Goal: Task Accomplishment & Management: Manage account settings

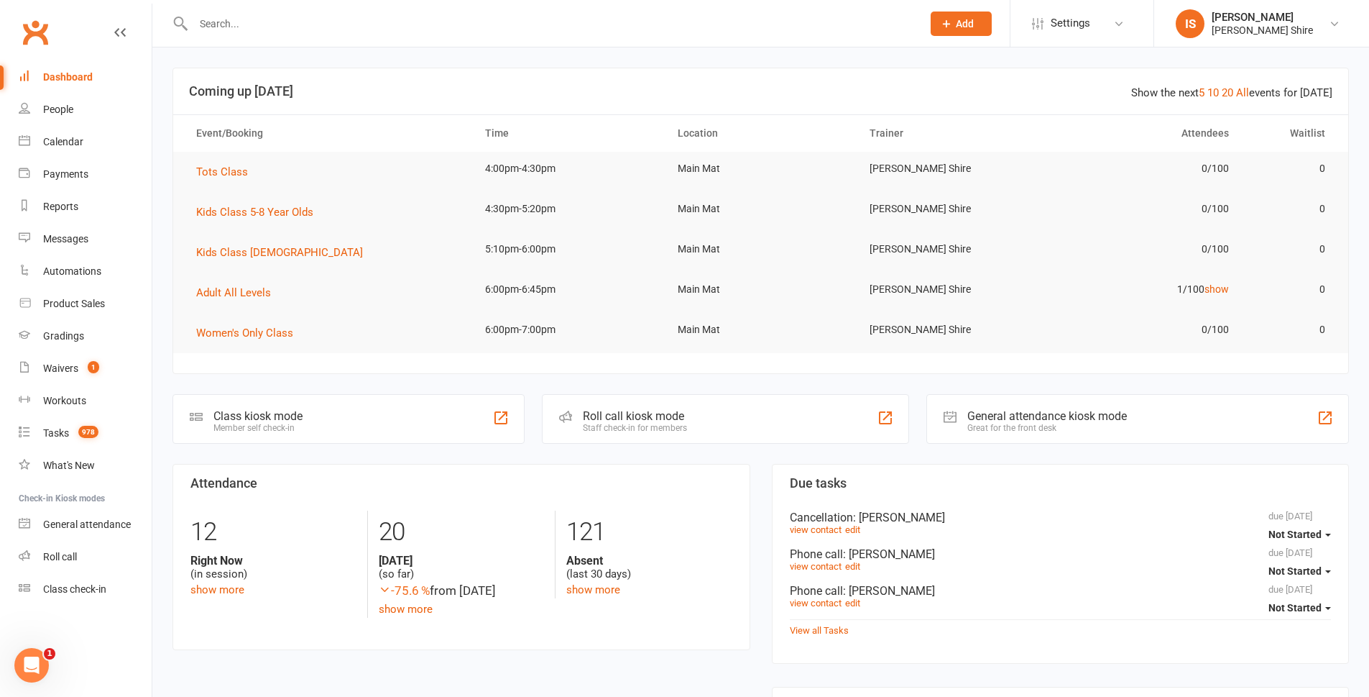
click at [324, 24] on input "text" at bounding box center [550, 24] width 723 height 20
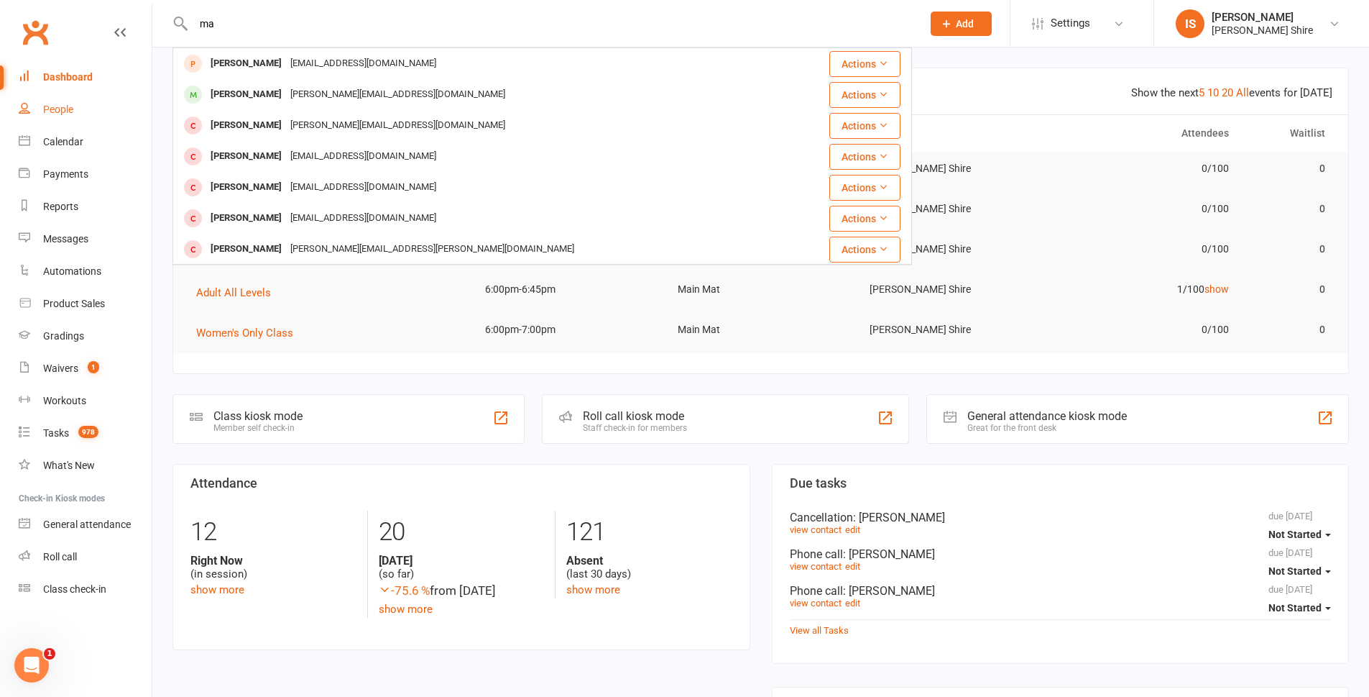
type input "m"
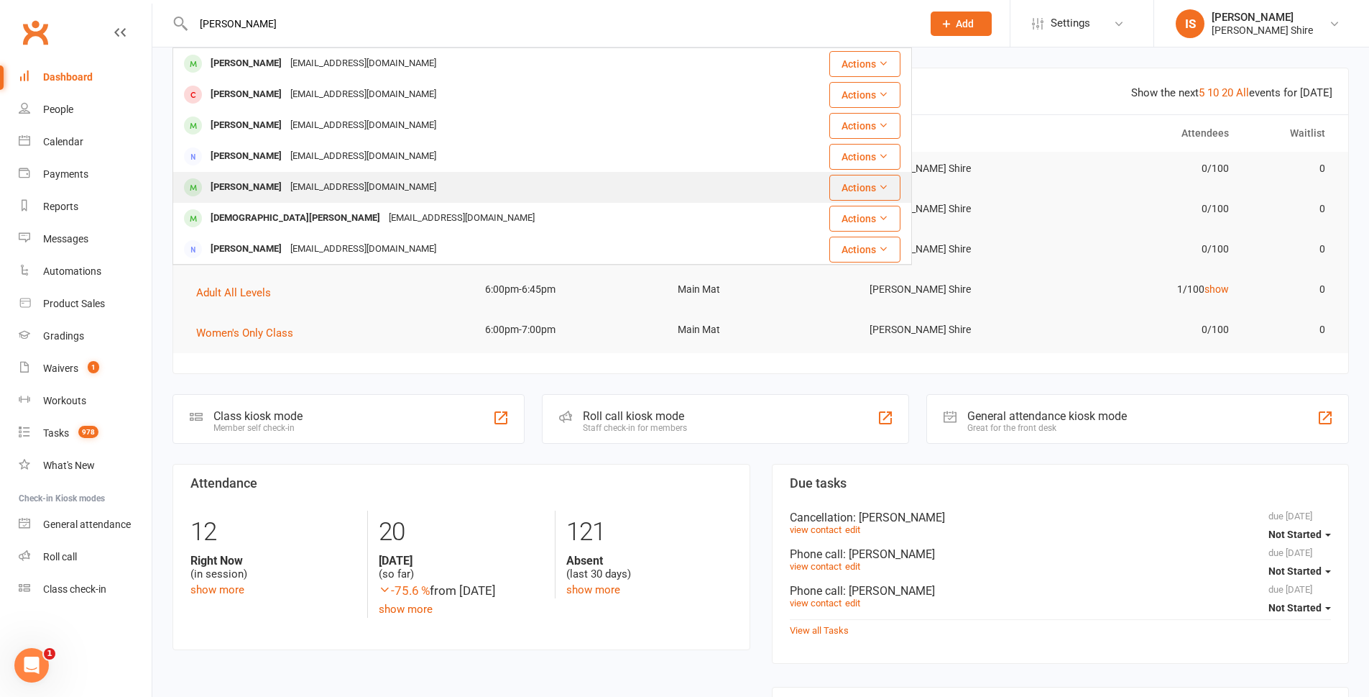
type input "garas"
click at [318, 182] on div "[EMAIL_ADDRESS][DOMAIN_NAME]" at bounding box center [363, 187] width 155 height 21
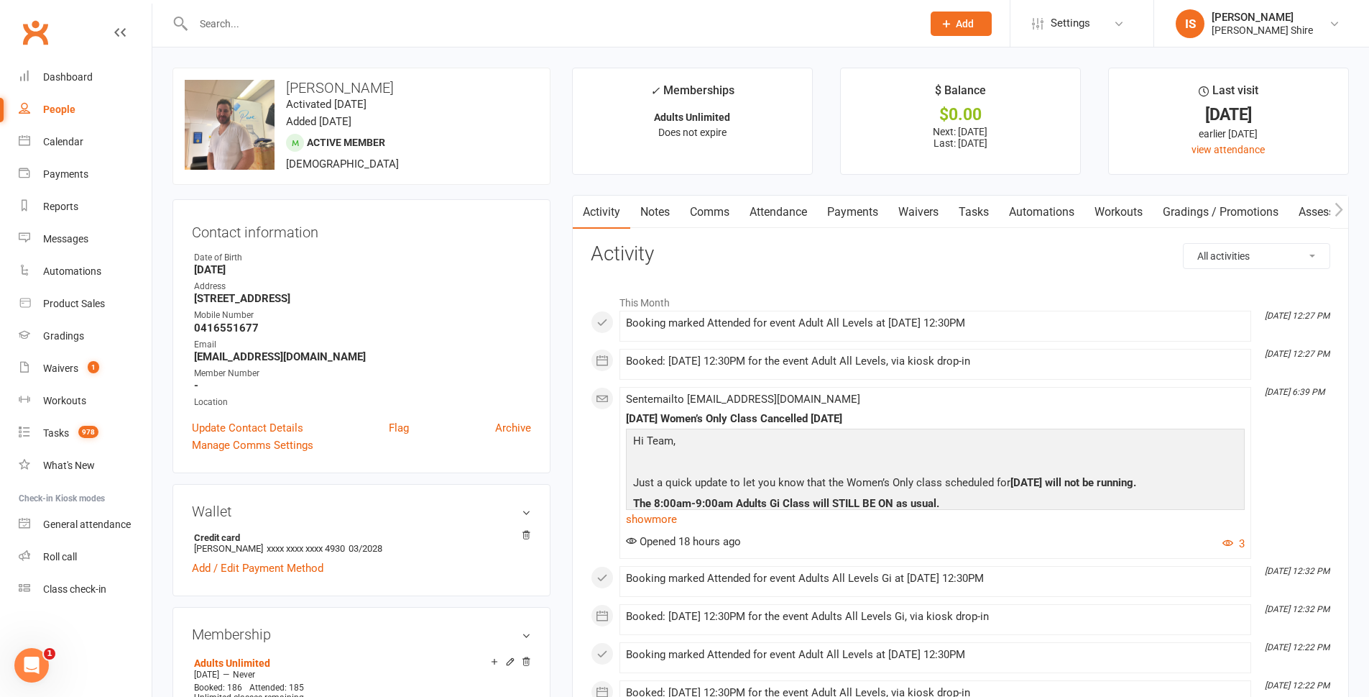
click at [863, 206] on link "Payments" at bounding box center [852, 212] width 71 height 33
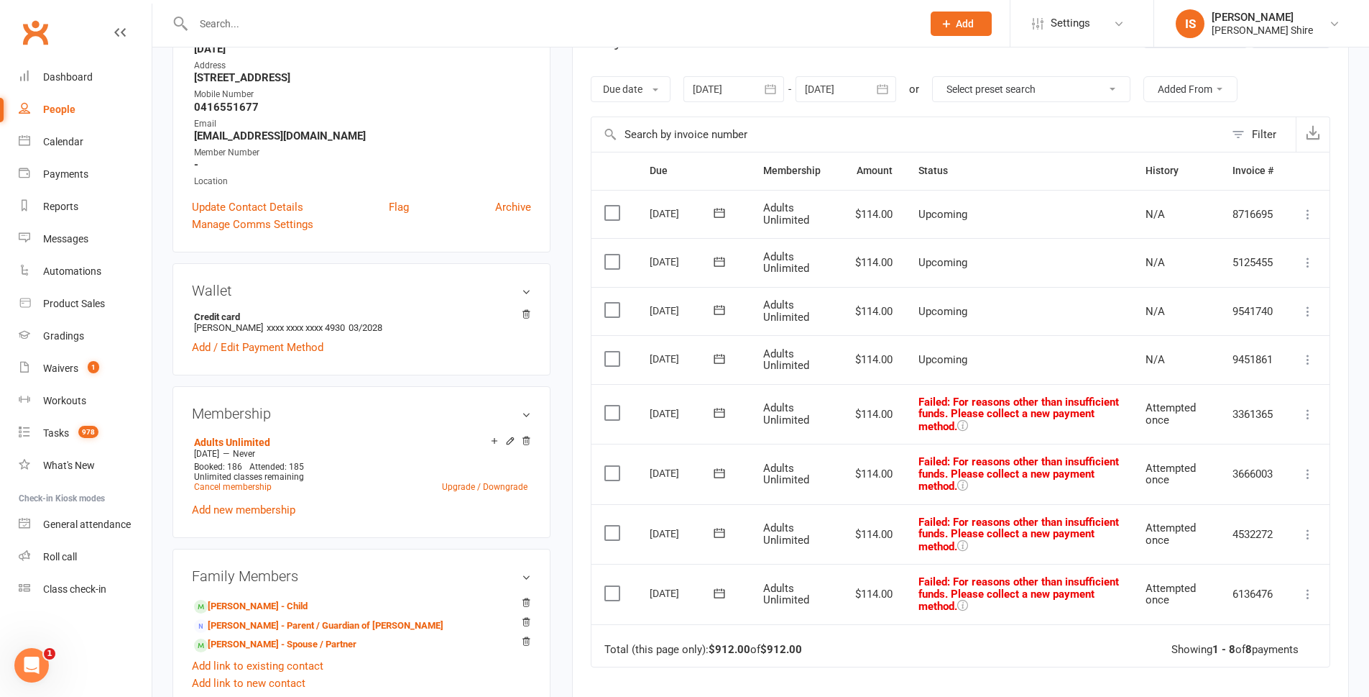
scroll to position [216, 0]
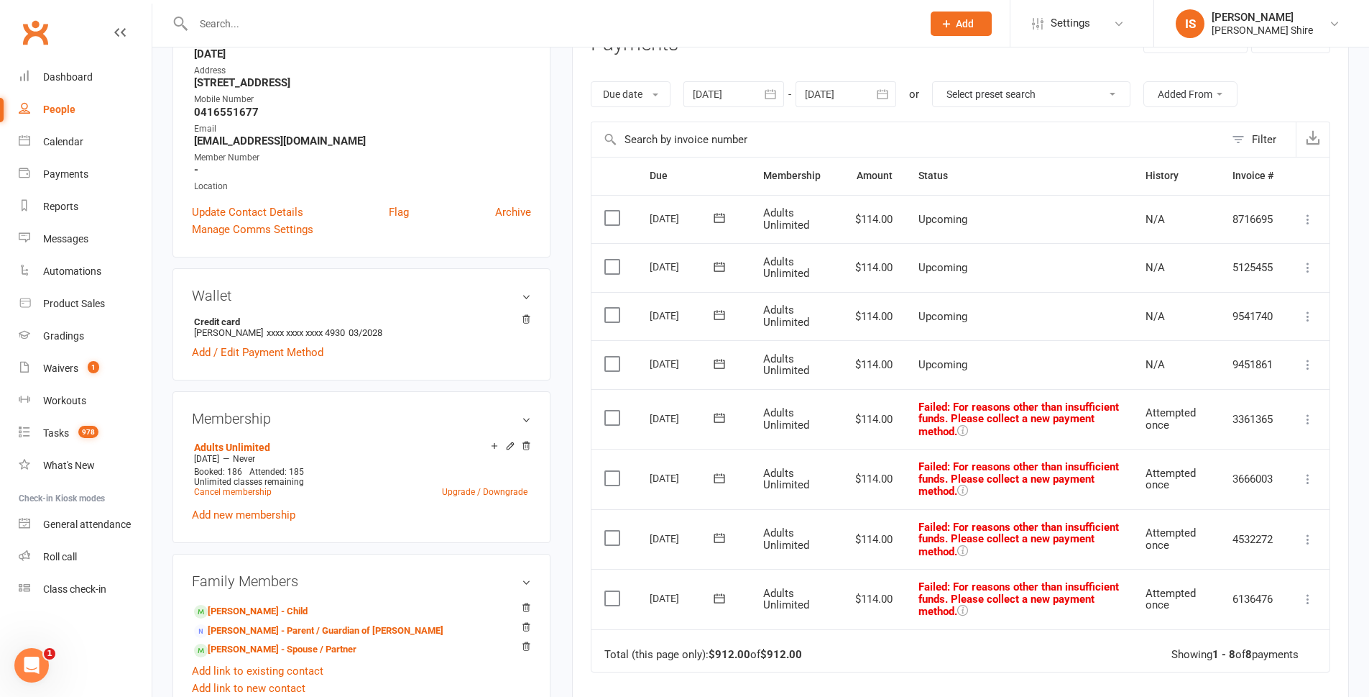
click at [1075, 82] on select "Select preset search All failures All skipped payments All pending payments Suc…" at bounding box center [1031, 94] width 197 height 24
select select "0"
click at [943, 82] on select "Select preset search All failures All skipped payments All pending payments Suc…" at bounding box center [1031, 94] width 197 height 24
type input "[DATE]"
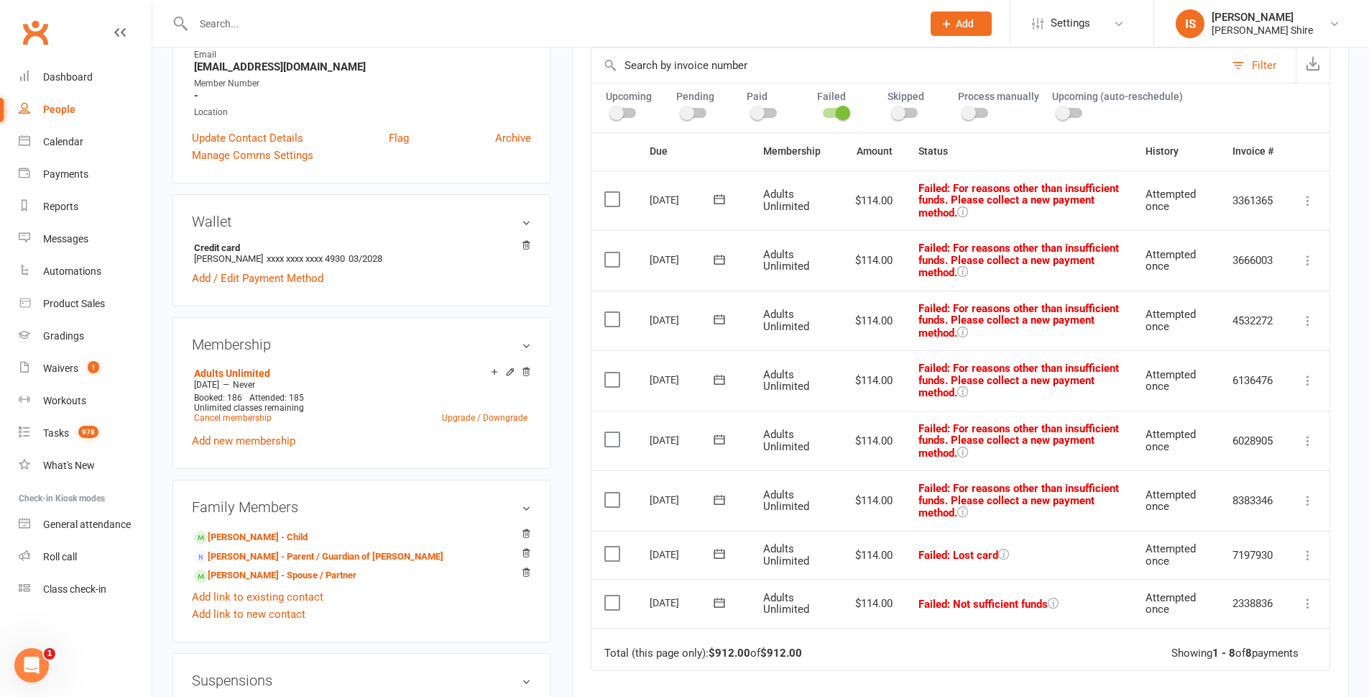
scroll to position [288, 0]
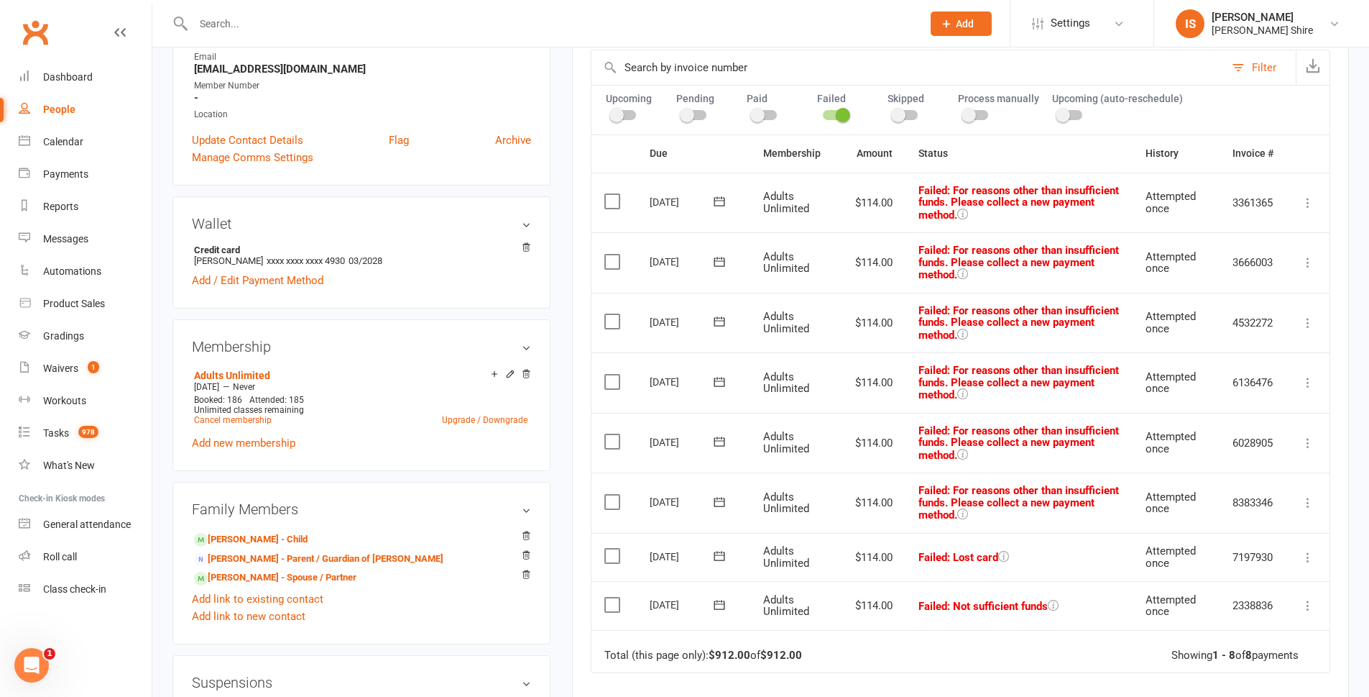
click at [609, 601] on label at bounding box center [614, 604] width 19 height 14
click at [609, 597] on input "checkbox" at bounding box center [609, 597] width 9 height 0
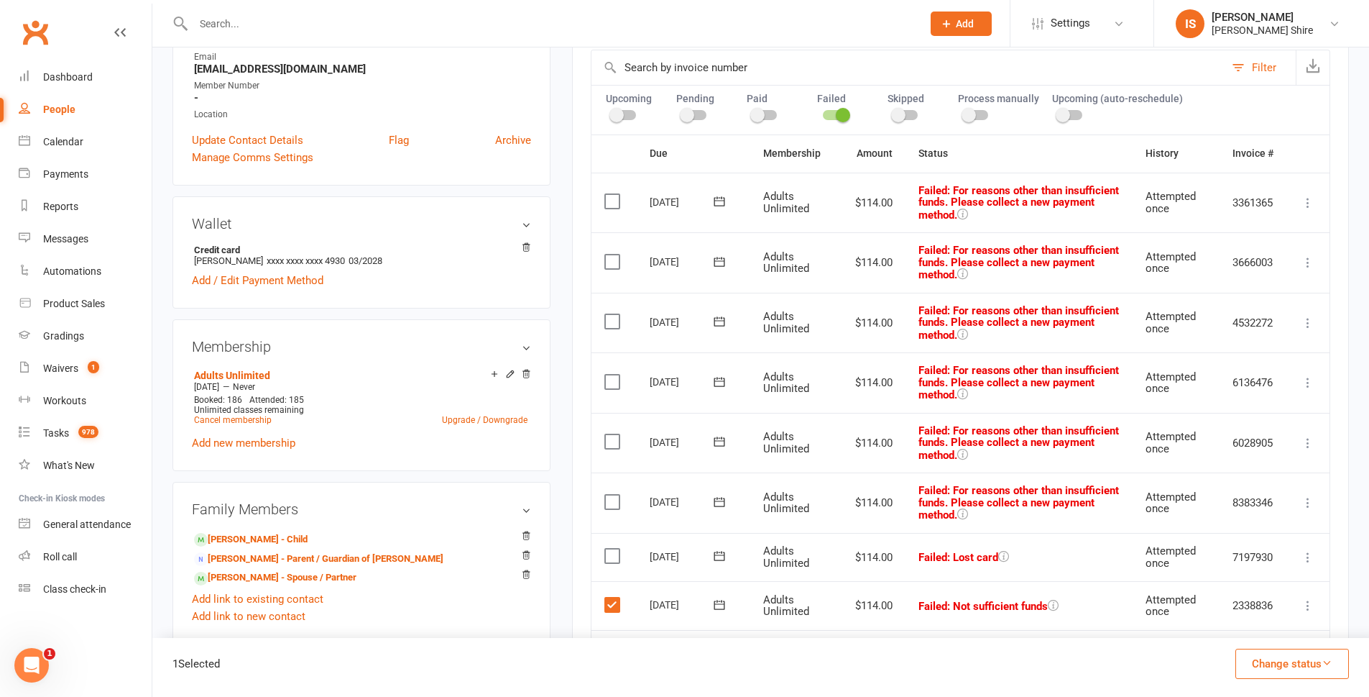
click at [1311, 663] on button "Change status" at bounding box center [1293, 663] width 114 height 30
click at [1285, 633] on link "Skipped" at bounding box center [1277, 624] width 142 height 29
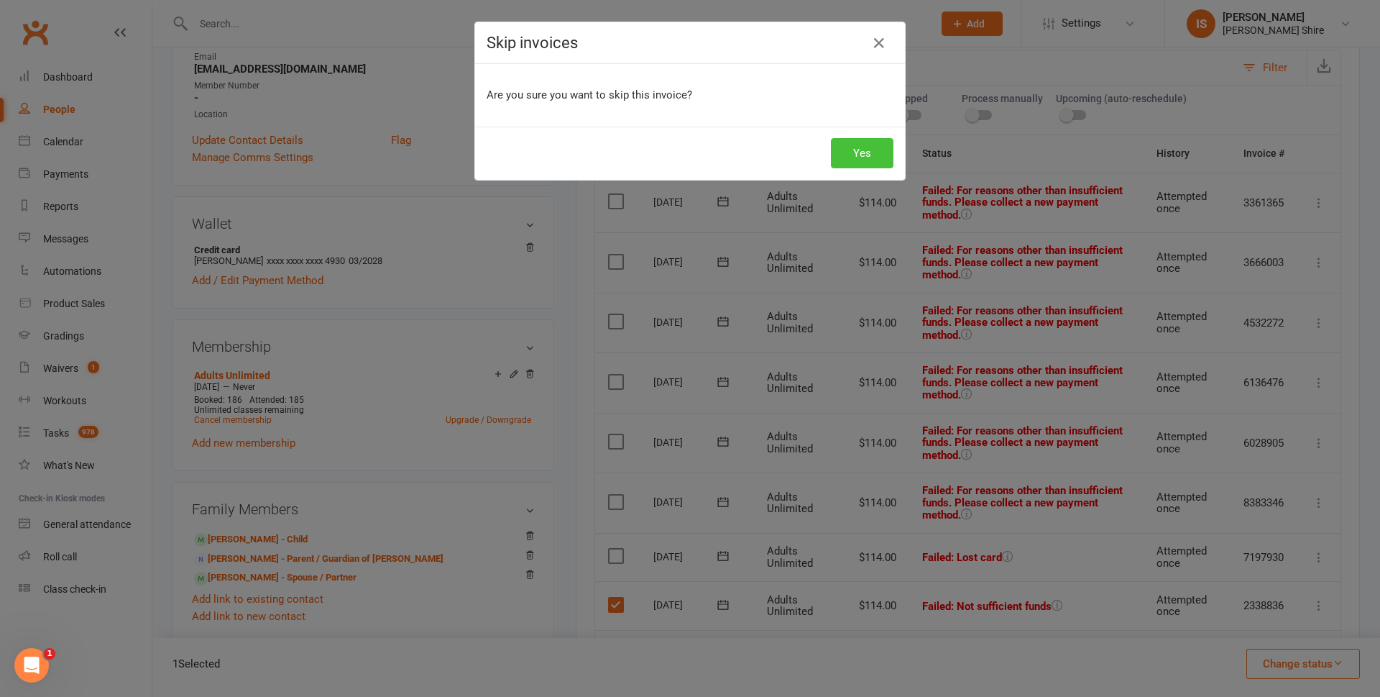
click at [853, 140] on button "Yes" at bounding box center [862, 153] width 63 height 30
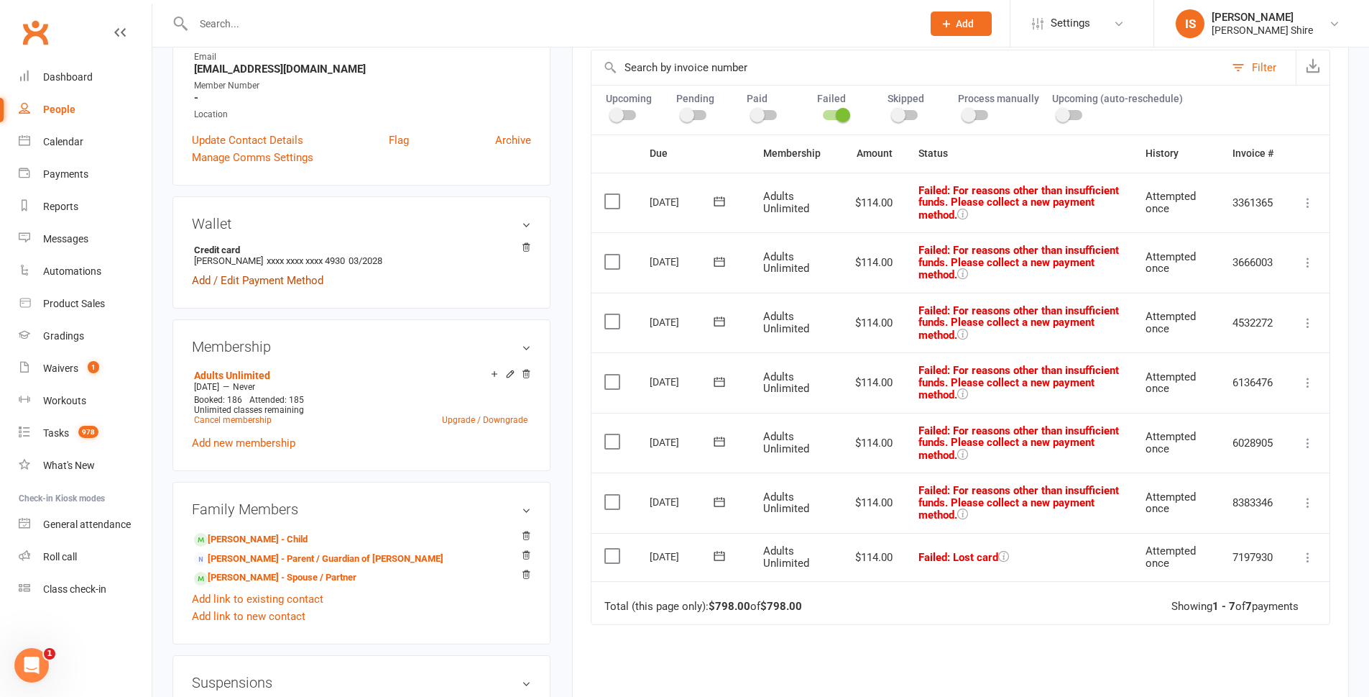
click at [258, 275] on link "Add / Edit Payment Method" at bounding box center [258, 280] width 132 height 17
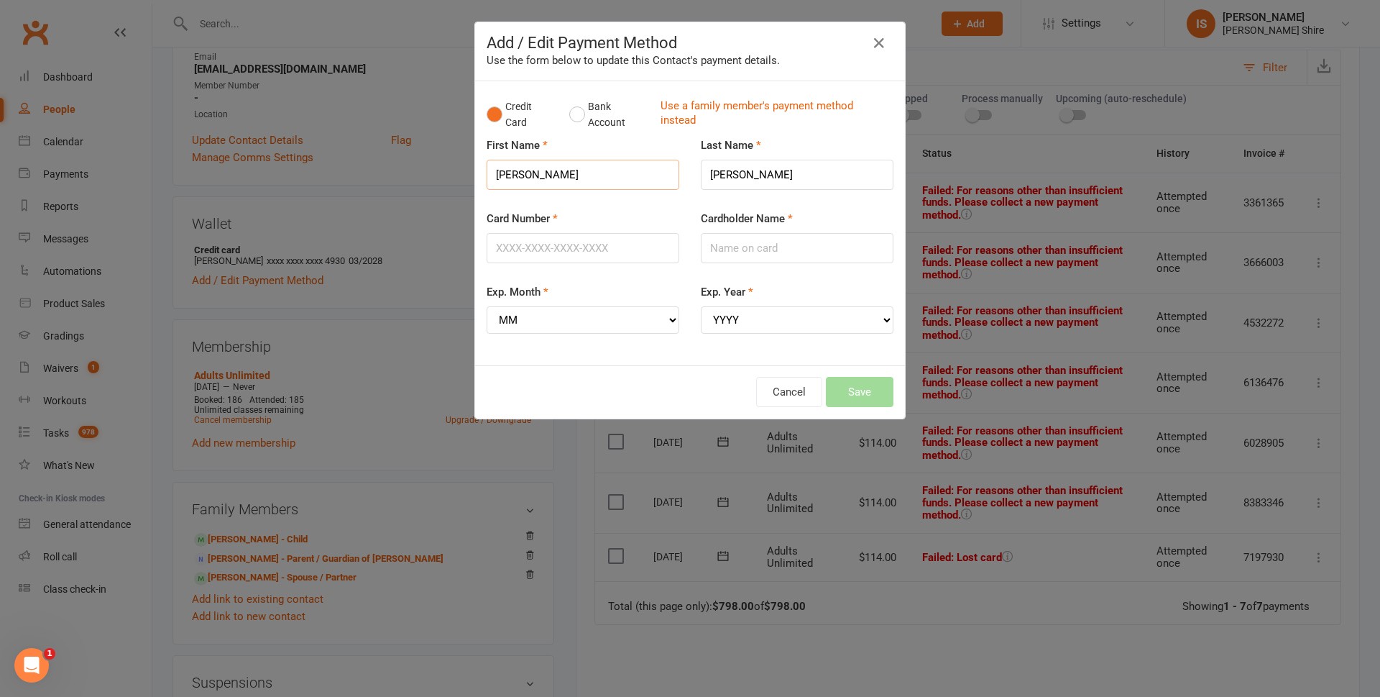
drag, startPoint x: 611, startPoint y: 170, endPoint x: 270, endPoint y: 104, distance: 347.8
click at [270, 104] on div "Add / Edit Payment Method Use the form below to update this Contact's payment d…" at bounding box center [690, 348] width 1380 height 697
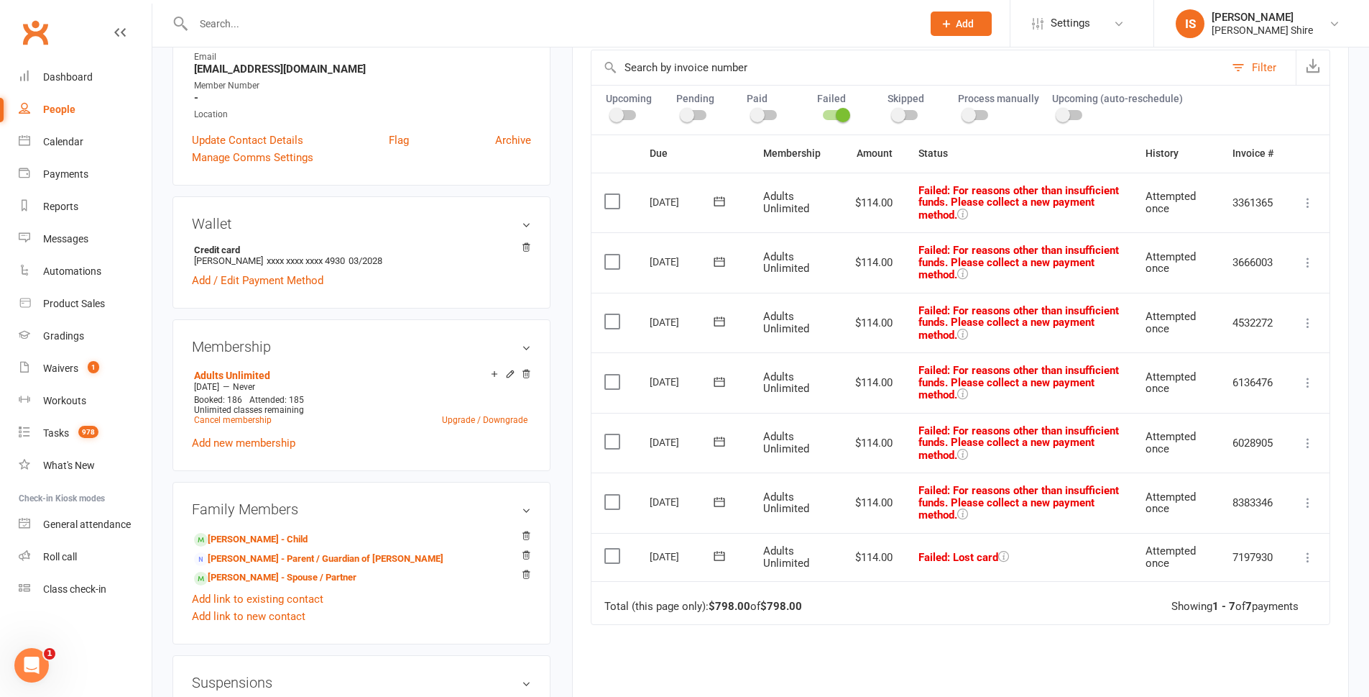
click at [211, 271] on div "Credit card Rhea S Garas xxxx xxxx xxxx 4930 03/2028 Add / Edit Payment Method" at bounding box center [361, 265] width 339 height 47
click at [218, 271] on div "Credit card Rhea S Garas xxxx xxxx xxxx 4930 03/2028 Add / Edit Payment Method" at bounding box center [361, 265] width 339 height 47
click at [232, 281] on link "Add / Edit Payment Method" at bounding box center [258, 280] width 132 height 17
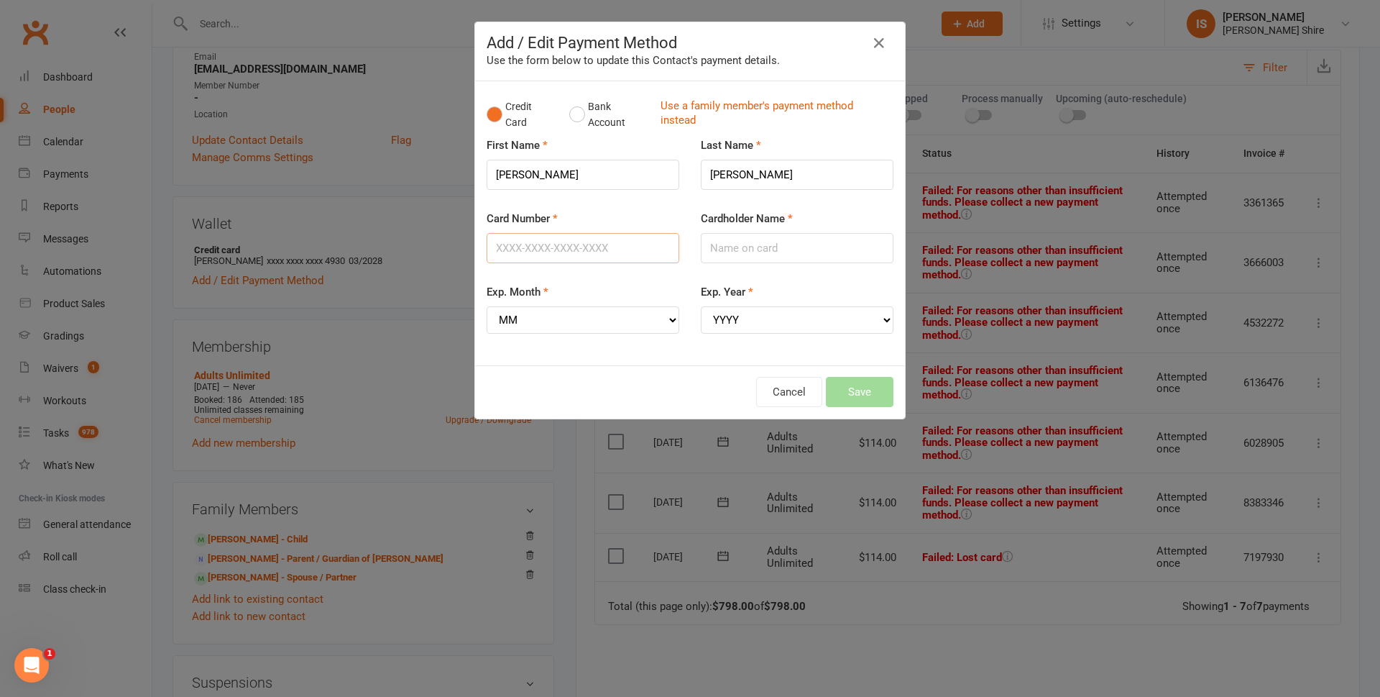
click at [580, 254] on input "Card Number" at bounding box center [583, 248] width 193 height 30
type input "4239530093310358"
click at [736, 250] on input "Cardholder Name" at bounding box center [797, 248] width 193 height 30
type input "[PERSON_NAME]"
click at [604, 316] on select "MM 01 02 03 04 05 06 07 08 09 10 11 12" at bounding box center [583, 319] width 193 height 27
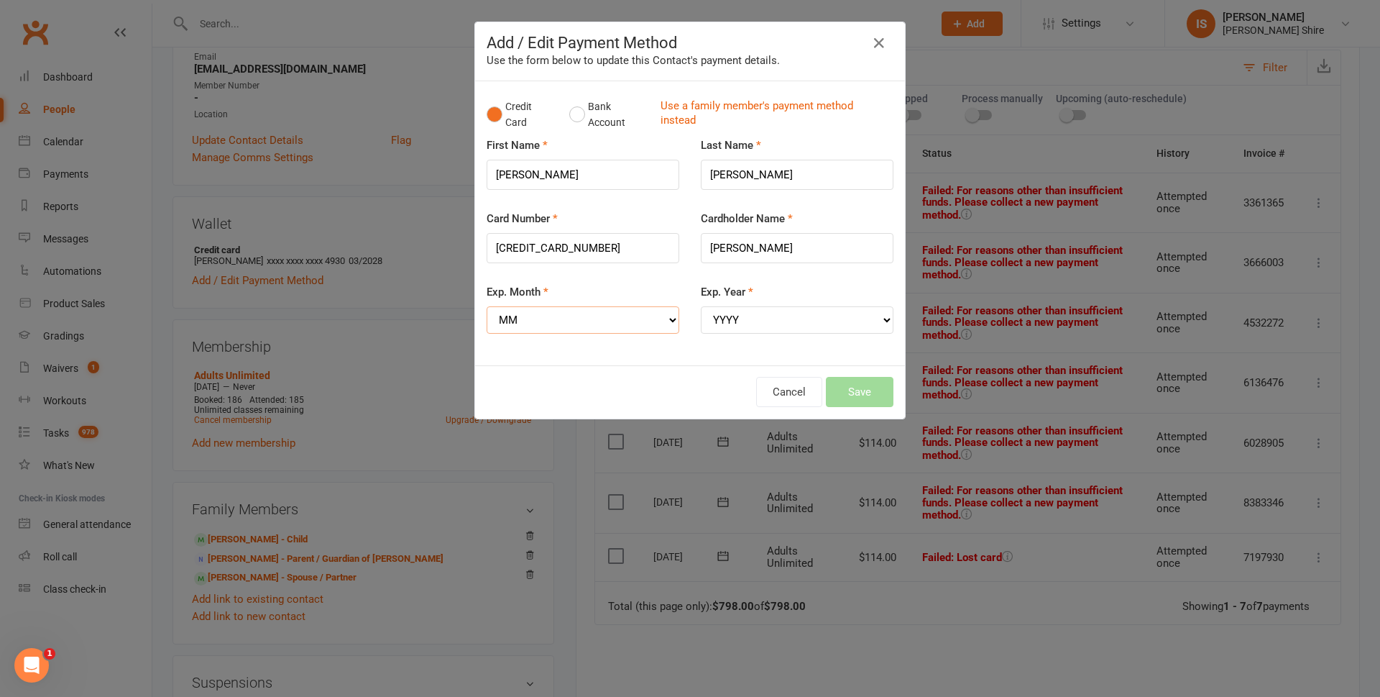
select select "10"
click at [487, 306] on select "MM 01 02 03 04 05 06 07 08 09 10 11 12" at bounding box center [583, 319] width 193 height 27
click at [746, 323] on select "YYYY 2025 2026 2027 2028 2029 2030 2031 2032 2033 2034" at bounding box center [797, 319] width 193 height 27
select select "2029"
click at [701, 306] on select "YYYY 2025 2026 2027 2028 2029 2030 2031 2032 2033 2034" at bounding box center [797, 319] width 193 height 27
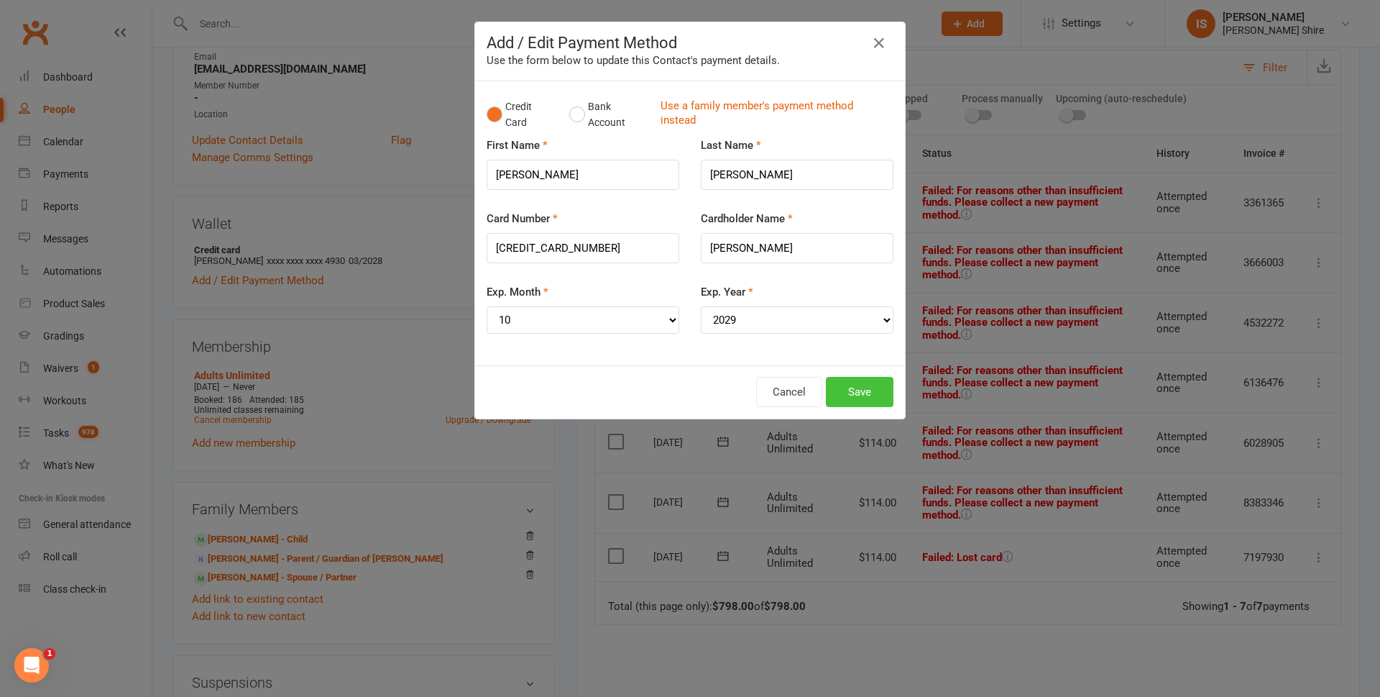
click at [842, 396] on button "Save" at bounding box center [860, 392] width 68 height 30
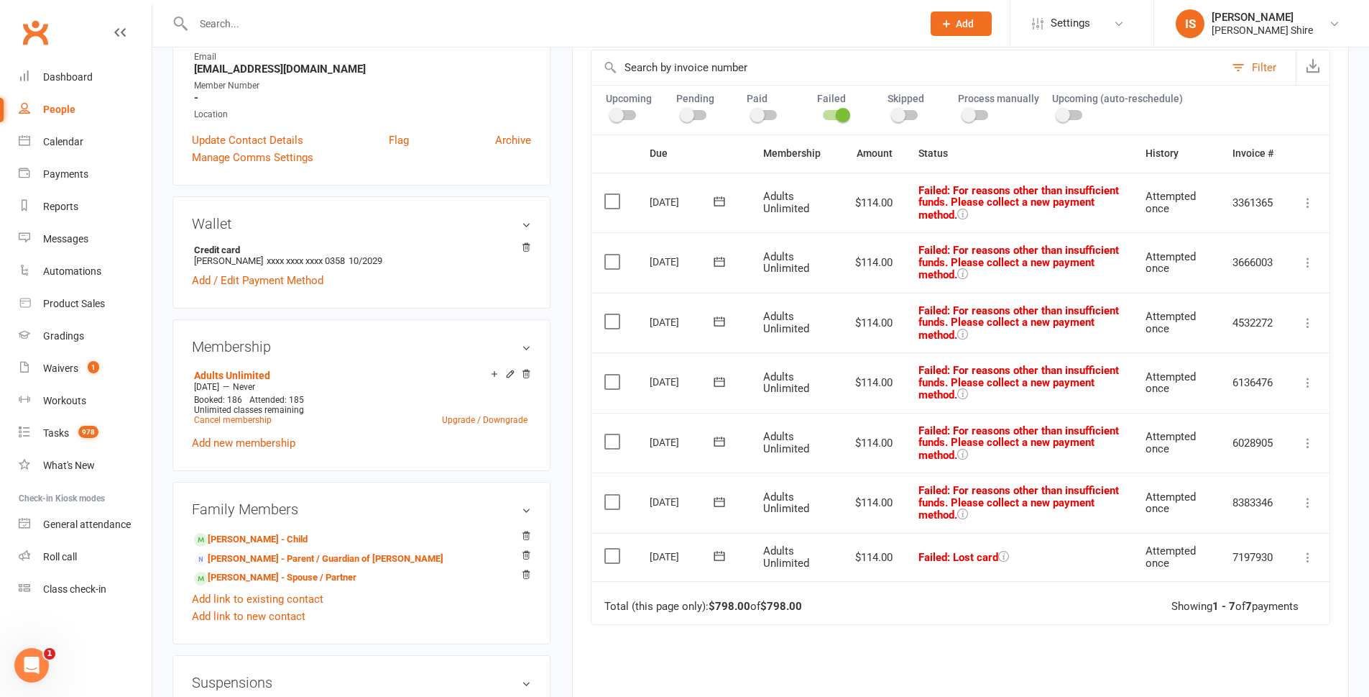
click at [612, 559] on label at bounding box center [614, 555] width 19 height 14
click at [612, 548] on input "checkbox" at bounding box center [609, 548] width 9 height 0
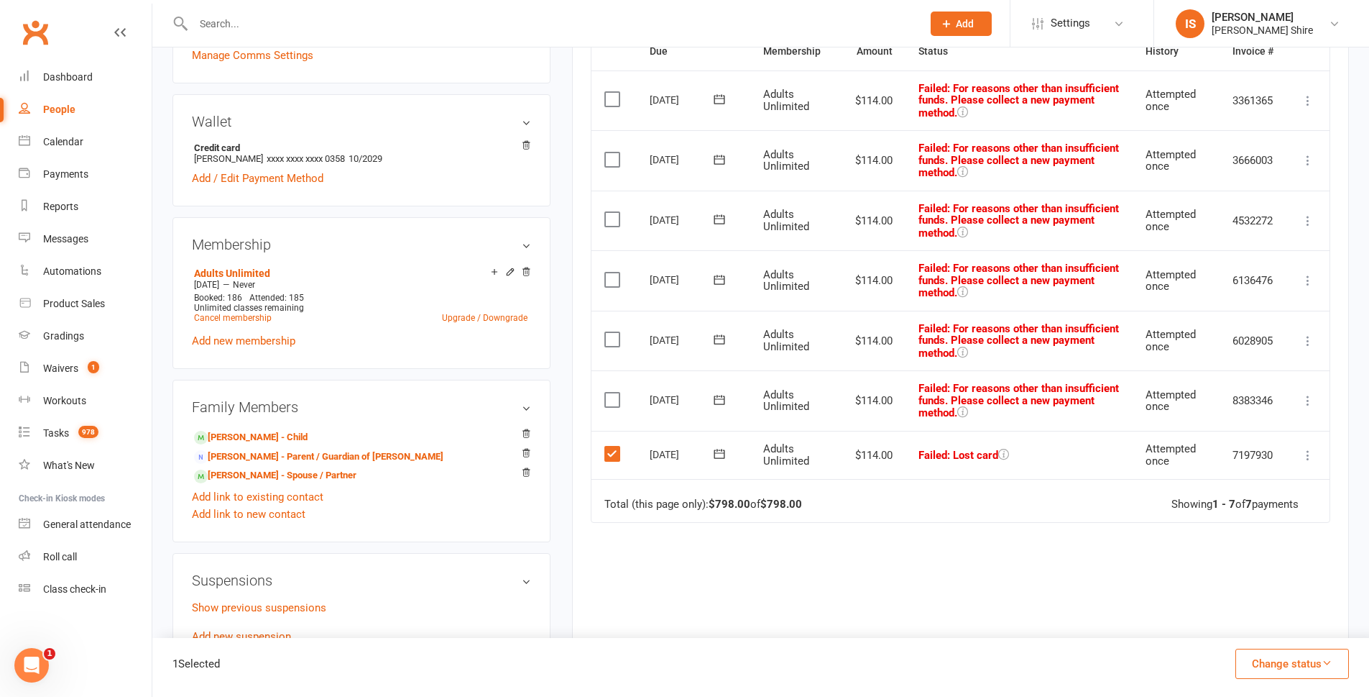
scroll to position [431, 0]
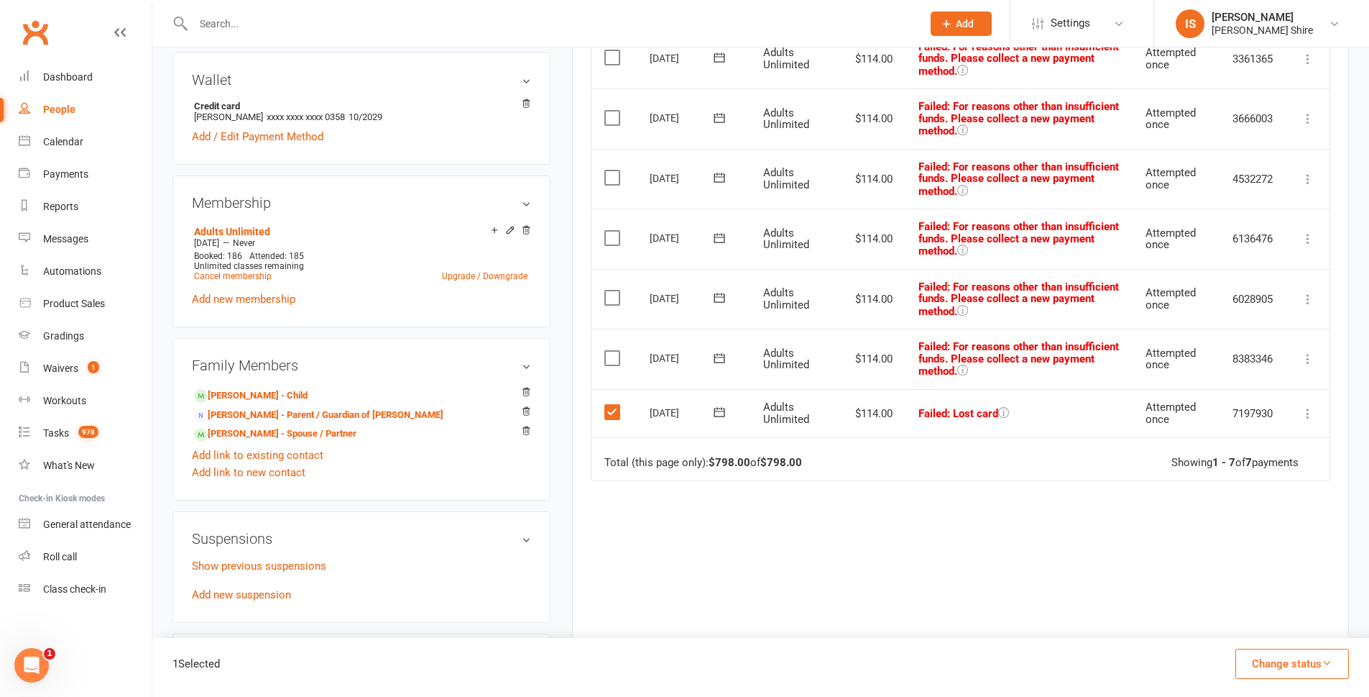
click at [615, 356] on label at bounding box center [614, 358] width 19 height 14
click at [614, 351] on input "checkbox" at bounding box center [609, 351] width 9 height 0
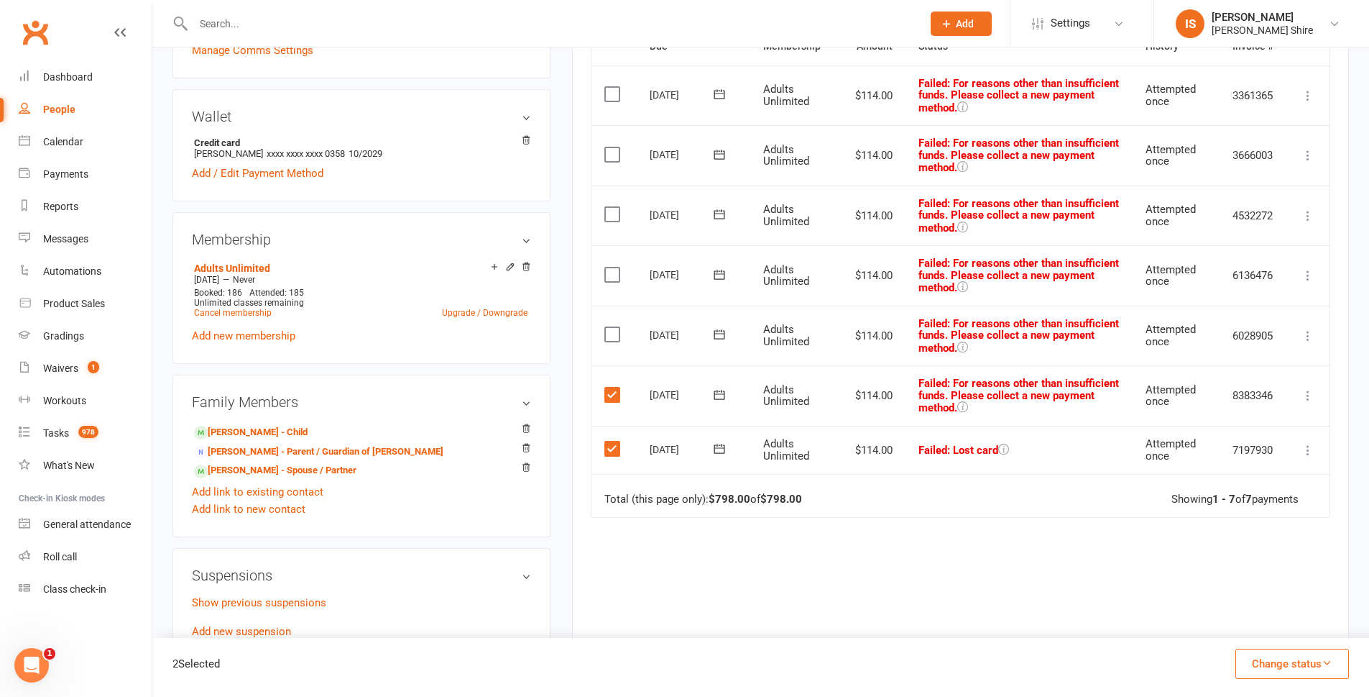
scroll to position [359, 0]
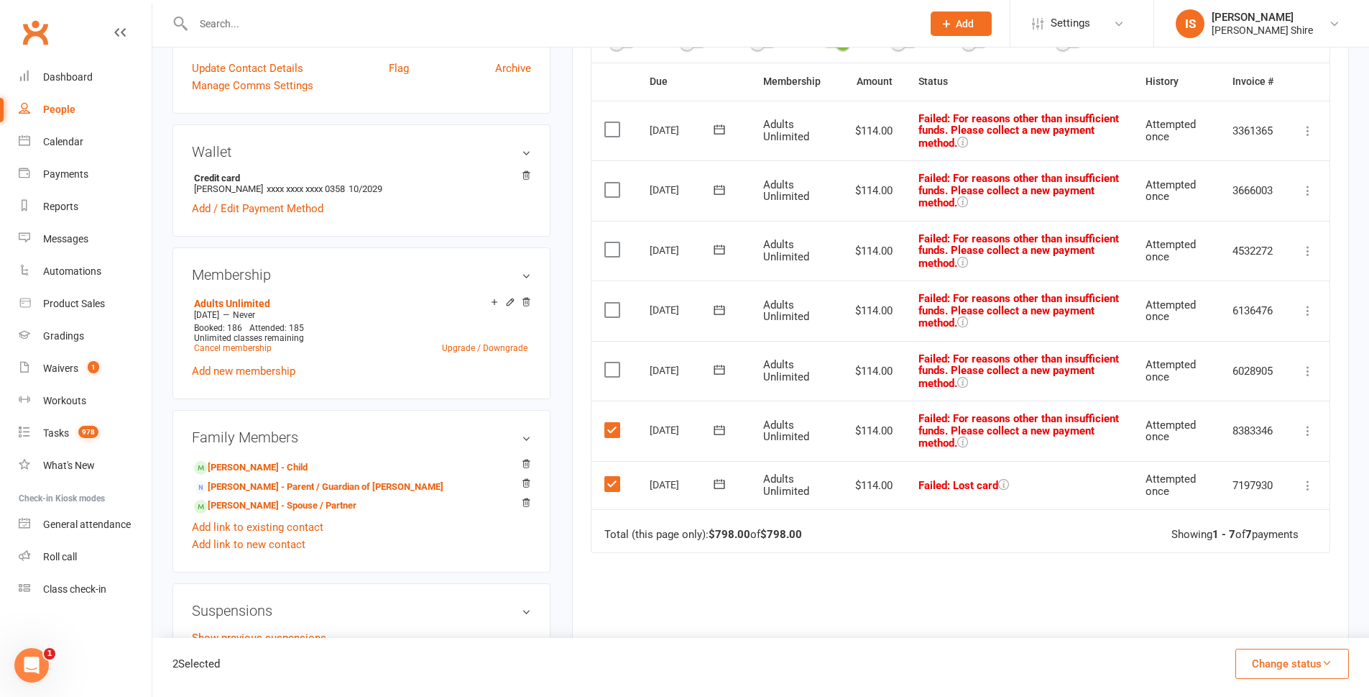
click at [607, 363] on label at bounding box center [614, 369] width 19 height 14
click at [607, 362] on input "checkbox" at bounding box center [609, 362] width 9 height 0
click at [610, 313] on label at bounding box center [614, 310] width 19 height 14
click at [610, 303] on input "checkbox" at bounding box center [609, 303] width 9 height 0
click at [611, 255] on label at bounding box center [614, 249] width 19 height 14
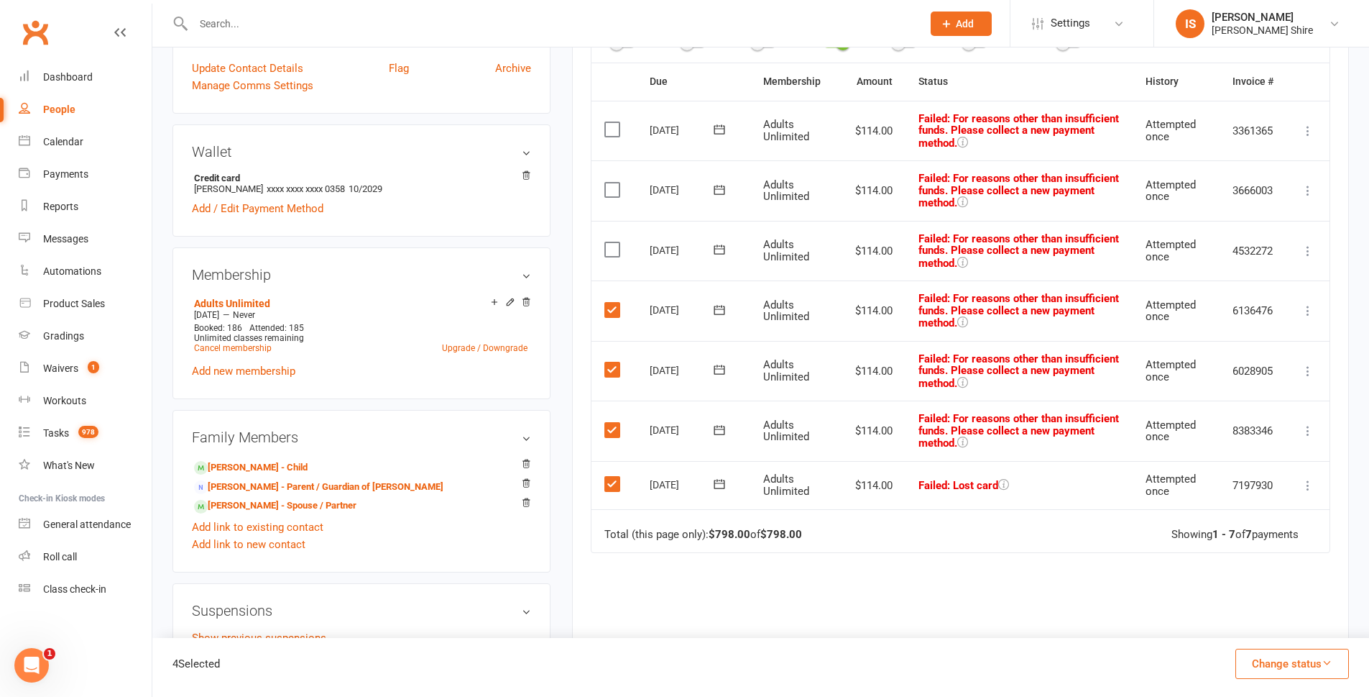
click at [611, 242] on input "checkbox" at bounding box center [609, 242] width 9 height 0
click at [617, 194] on label at bounding box center [614, 190] width 19 height 14
click at [614, 183] on input "checkbox" at bounding box center [609, 183] width 9 height 0
click at [617, 119] on td "Select this" at bounding box center [614, 131] width 45 height 60
click at [616, 129] on label at bounding box center [614, 129] width 19 height 14
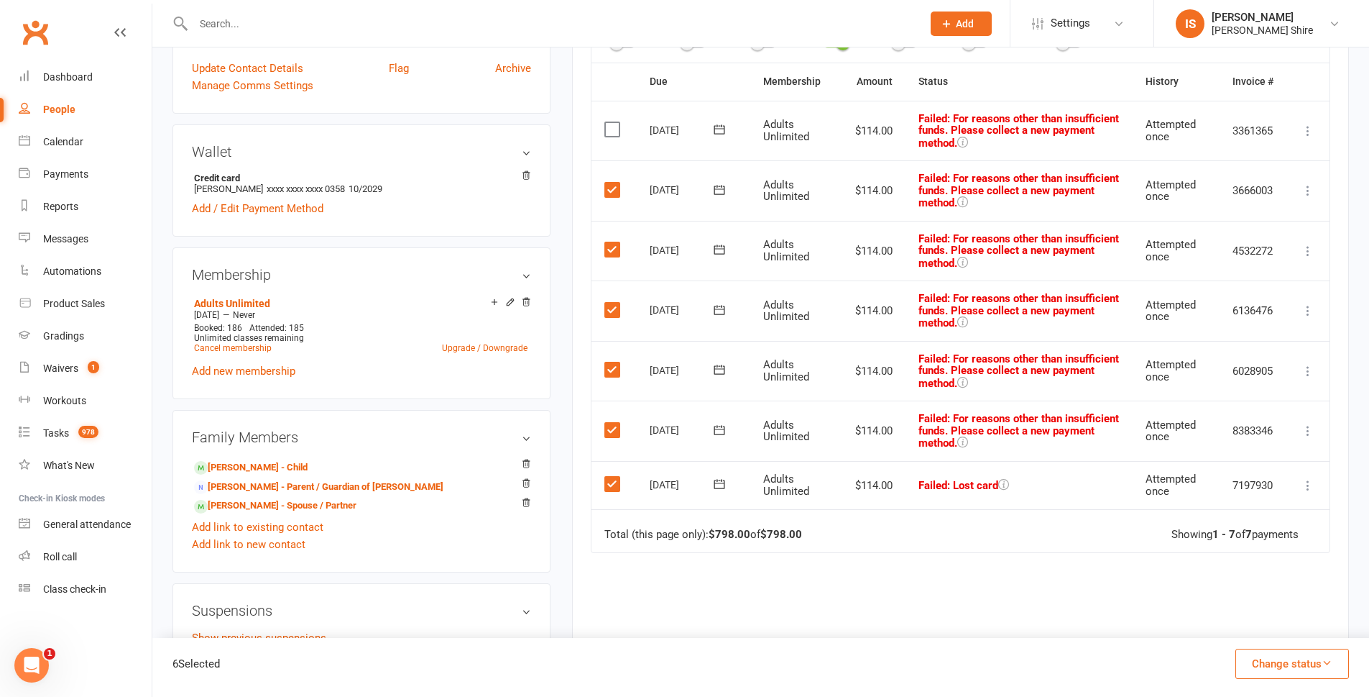
click at [614, 122] on input "checkbox" at bounding box center [609, 122] width 9 height 0
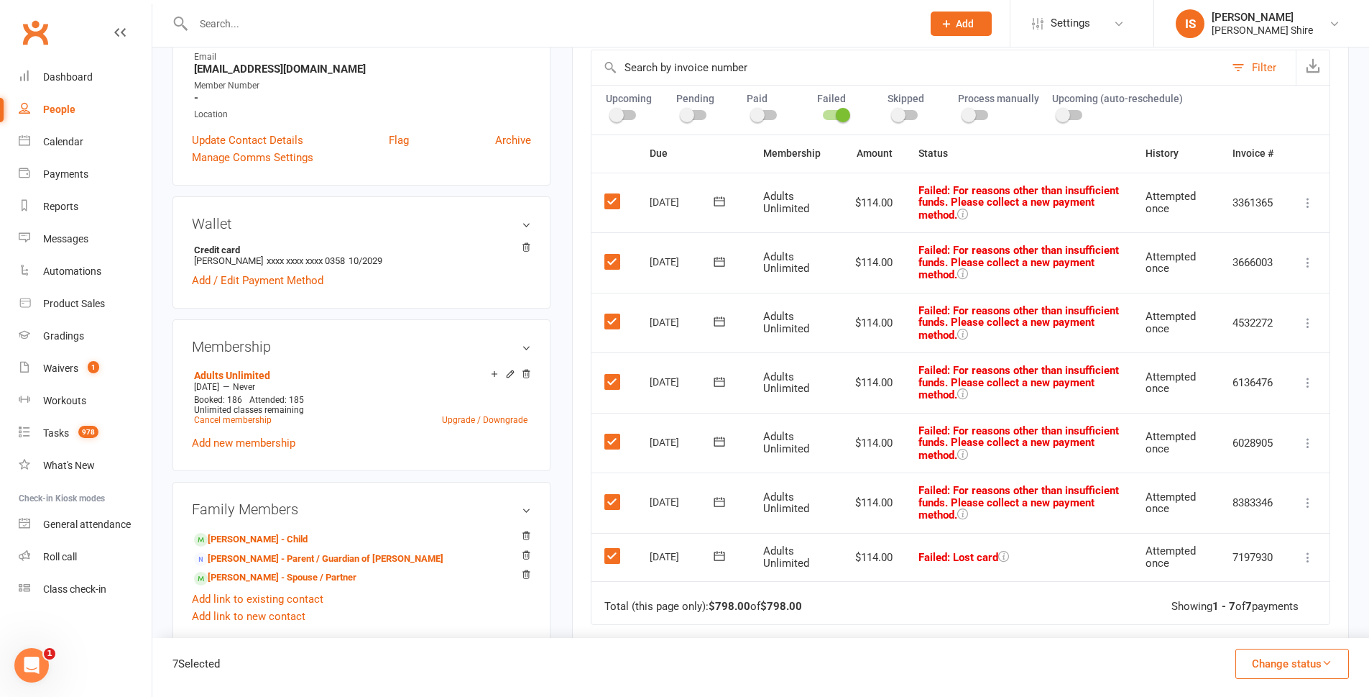
click at [617, 553] on label at bounding box center [614, 555] width 19 height 14
click at [614, 548] on input "checkbox" at bounding box center [609, 548] width 9 height 0
click at [610, 506] on label at bounding box center [614, 502] width 19 height 14
click at [610, 495] on input "checkbox" at bounding box center [609, 495] width 9 height 0
click at [612, 431] on td "Select this" at bounding box center [614, 443] width 45 height 60
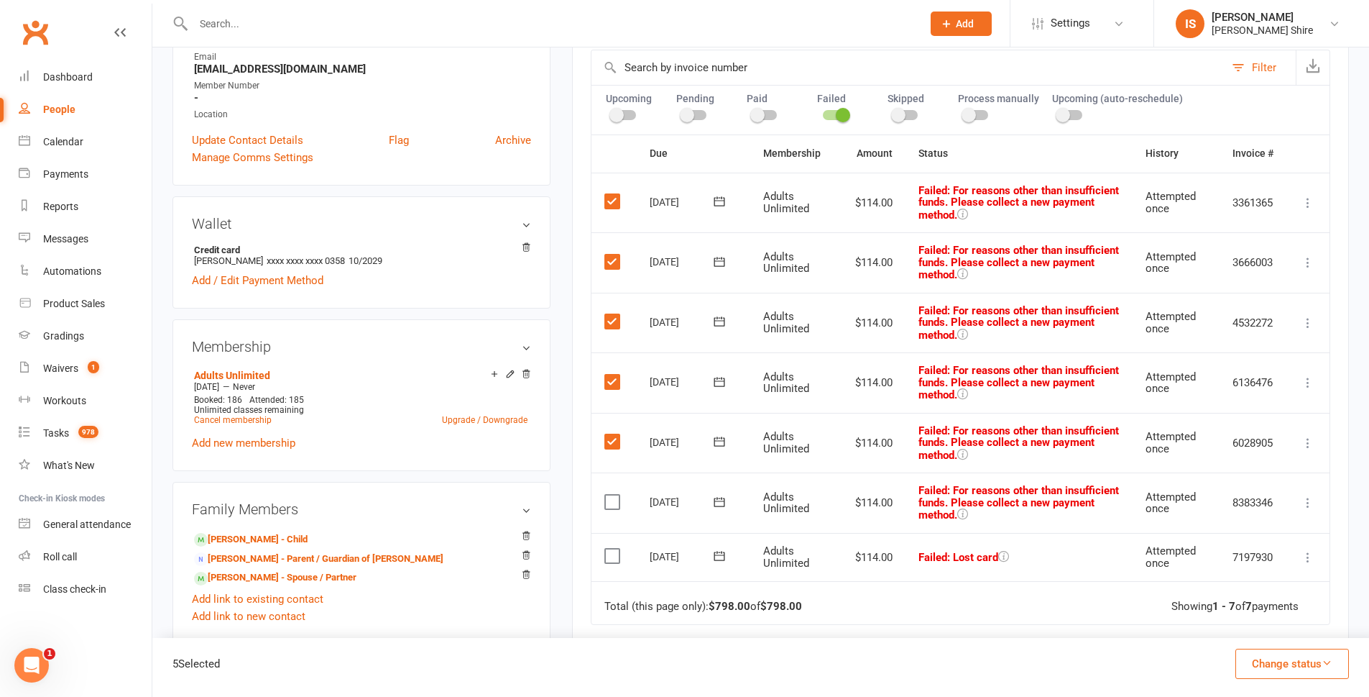
click at [613, 436] on label at bounding box center [614, 441] width 19 height 14
click at [613, 434] on input "checkbox" at bounding box center [609, 434] width 9 height 0
click at [613, 379] on label at bounding box center [614, 382] width 19 height 14
click at [613, 375] on input "checkbox" at bounding box center [609, 375] width 9 height 0
click at [618, 309] on td "Select this" at bounding box center [614, 323] width 45 height 60
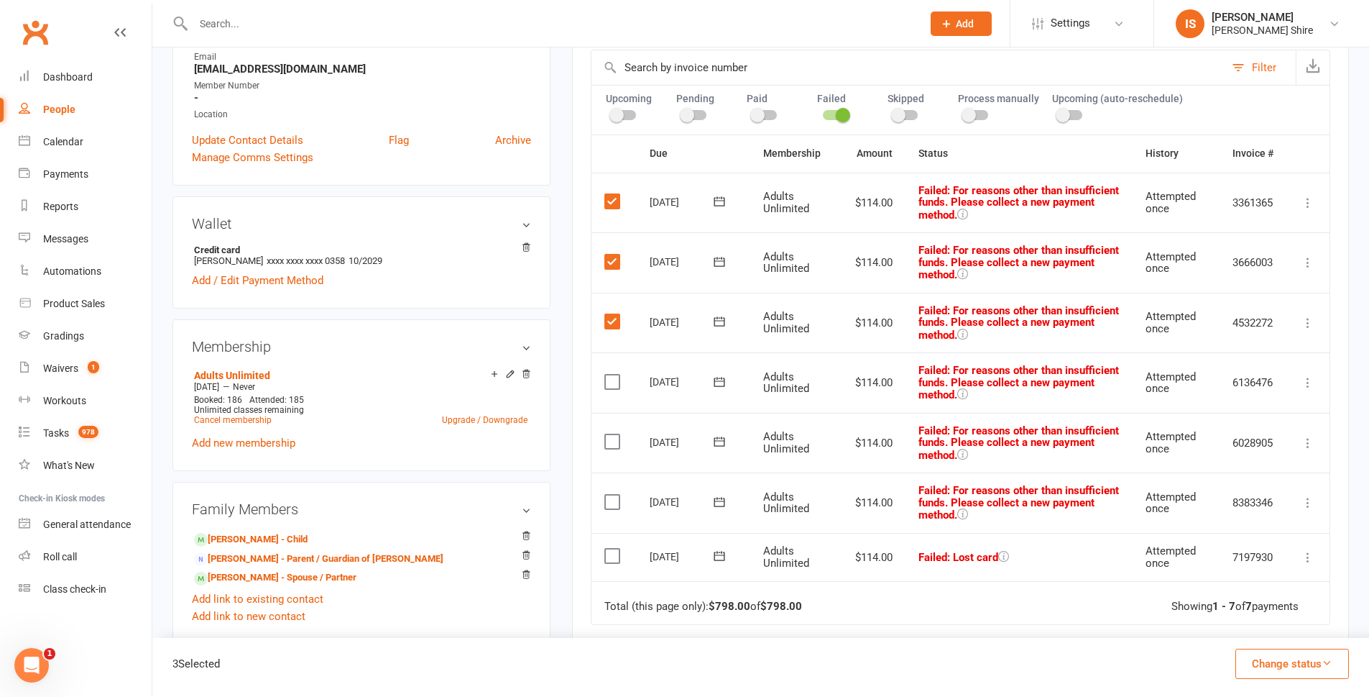
click at [612, 319] on label at bounding box center [614, 321] width 19 height 14
click at [612, 314] on input "checkbox" at bounding box center [609, 314] width 9 height 0
click at [607, 254] on label at bounding box center [614, 261] width 19 height 14
click at [607, 254] on input "checkbox" at bounding box center [609, 254] width 9 height 0
click at [608, 199] on label at bounding box center [614, 201] width 19 height 14
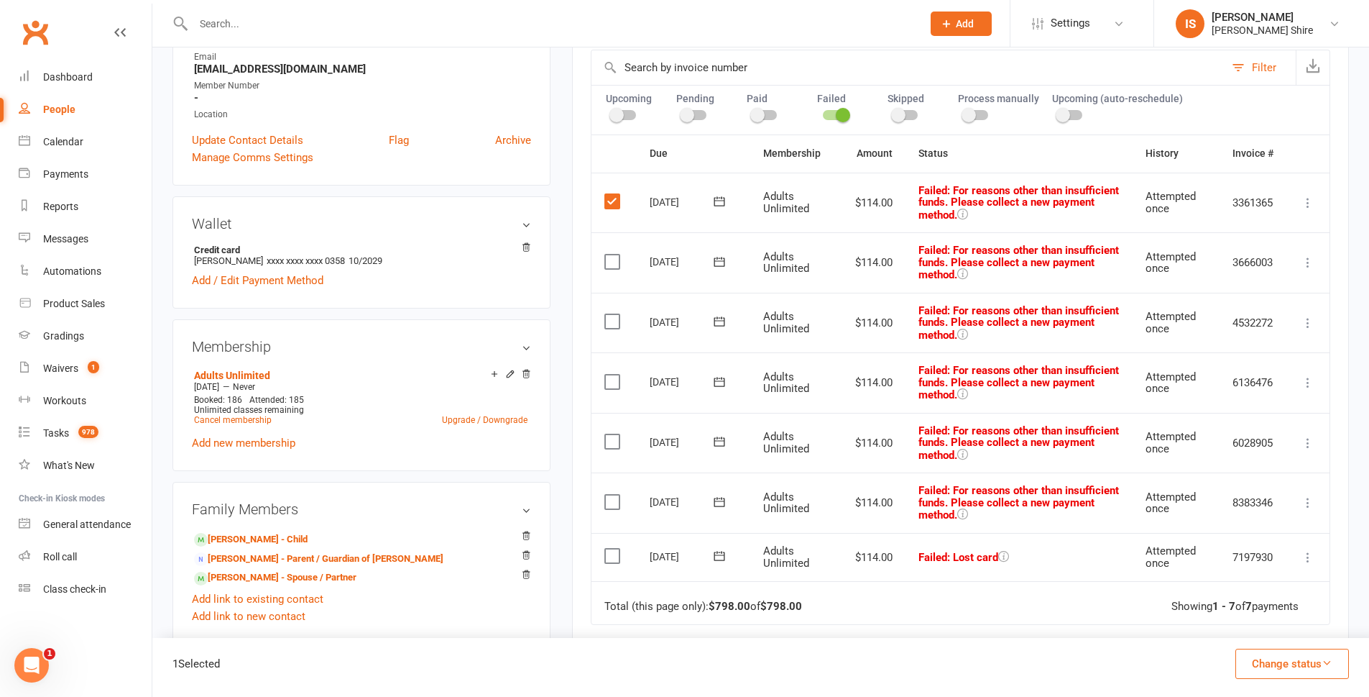
click at [608, 194] on input "checkbox" at bounding box center [609, 194] width 9 height 0
click at [574, 215] on div "Activity Notes Comms Attendance Payments Waivers Tasks Automations Workouts Gra…" at bounding box center [960, 369] width 777 height 924
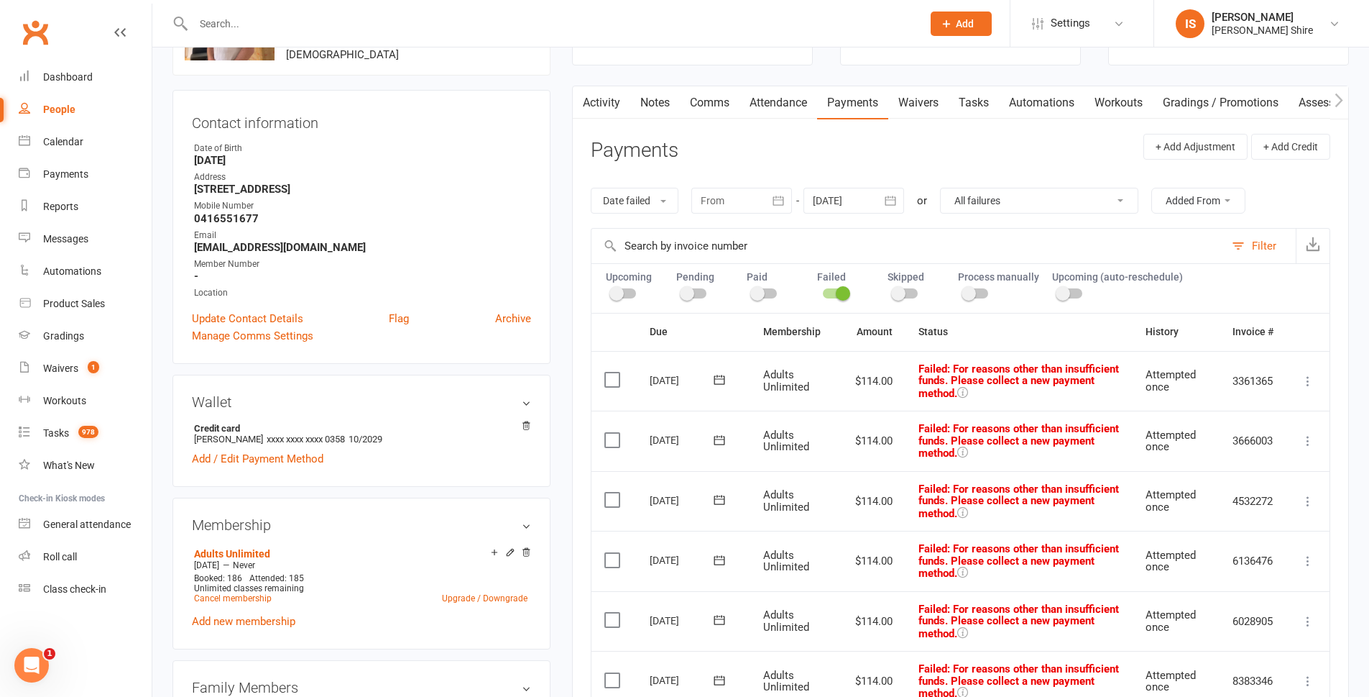
scroll to position [0, 0]
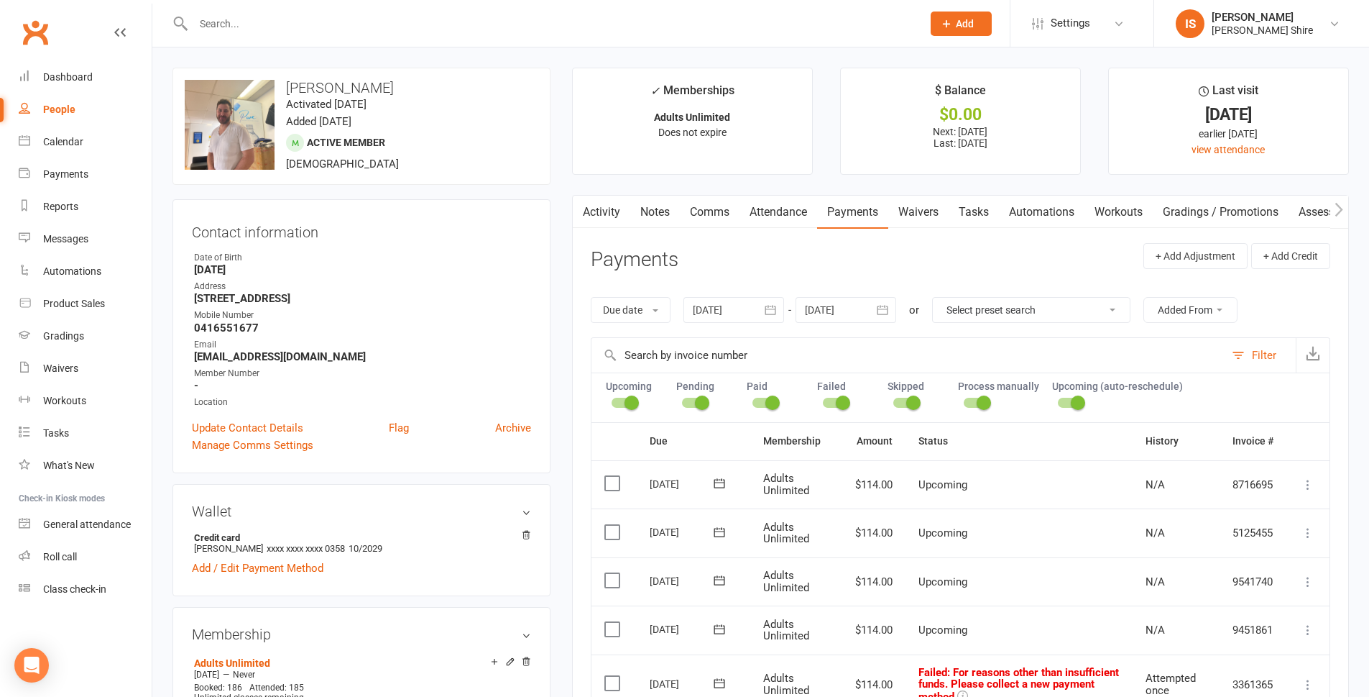
click at [216, 29] on input "text" at bounding box center [550, 24] width 723 height 20
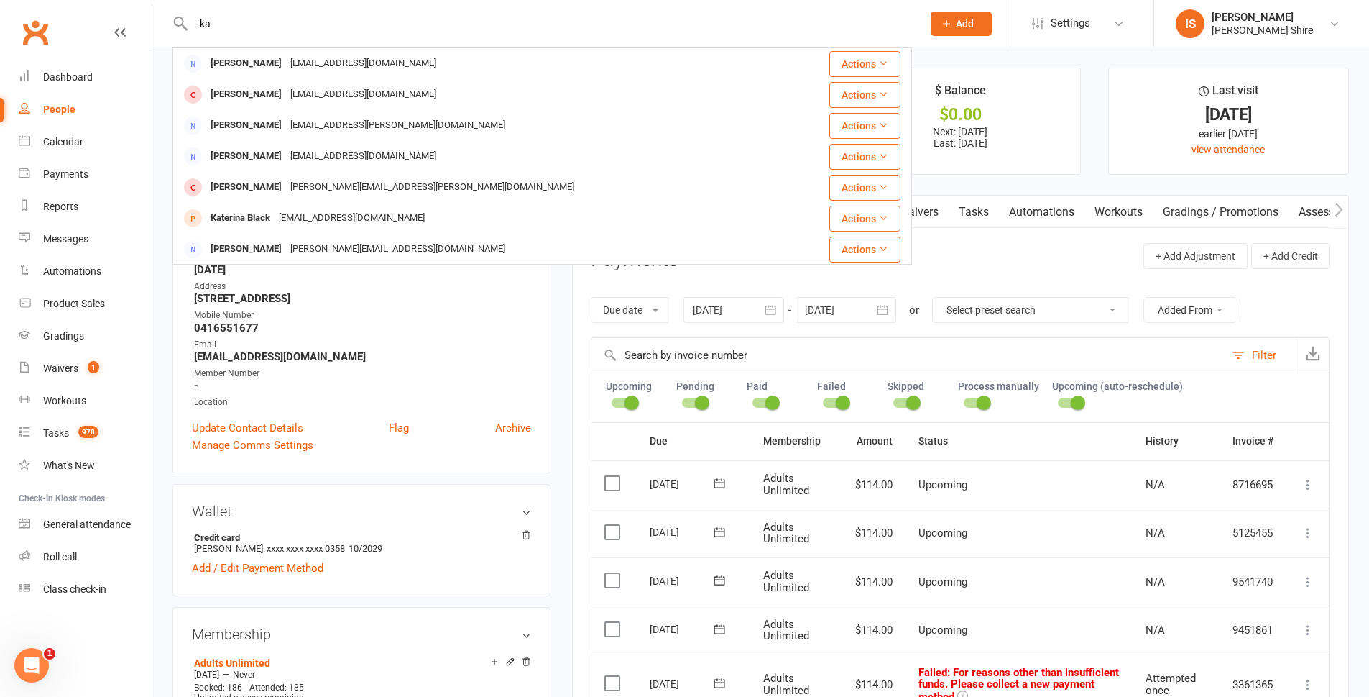
type input "k"
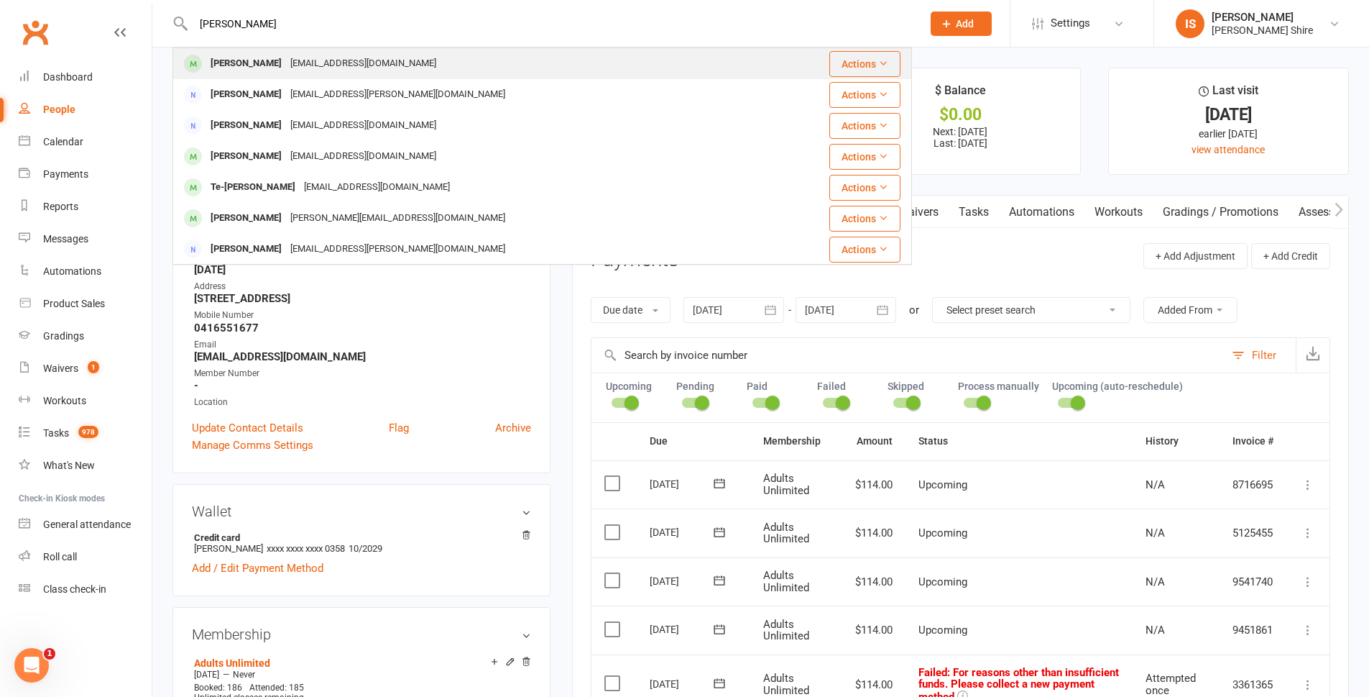
type input "[PERSON_NAME]"
click at [340, 60] on div "[EMAIL_ADDRESS][DOMAIN_NAME]" at bounding box center [363, 63] width 155 height 21
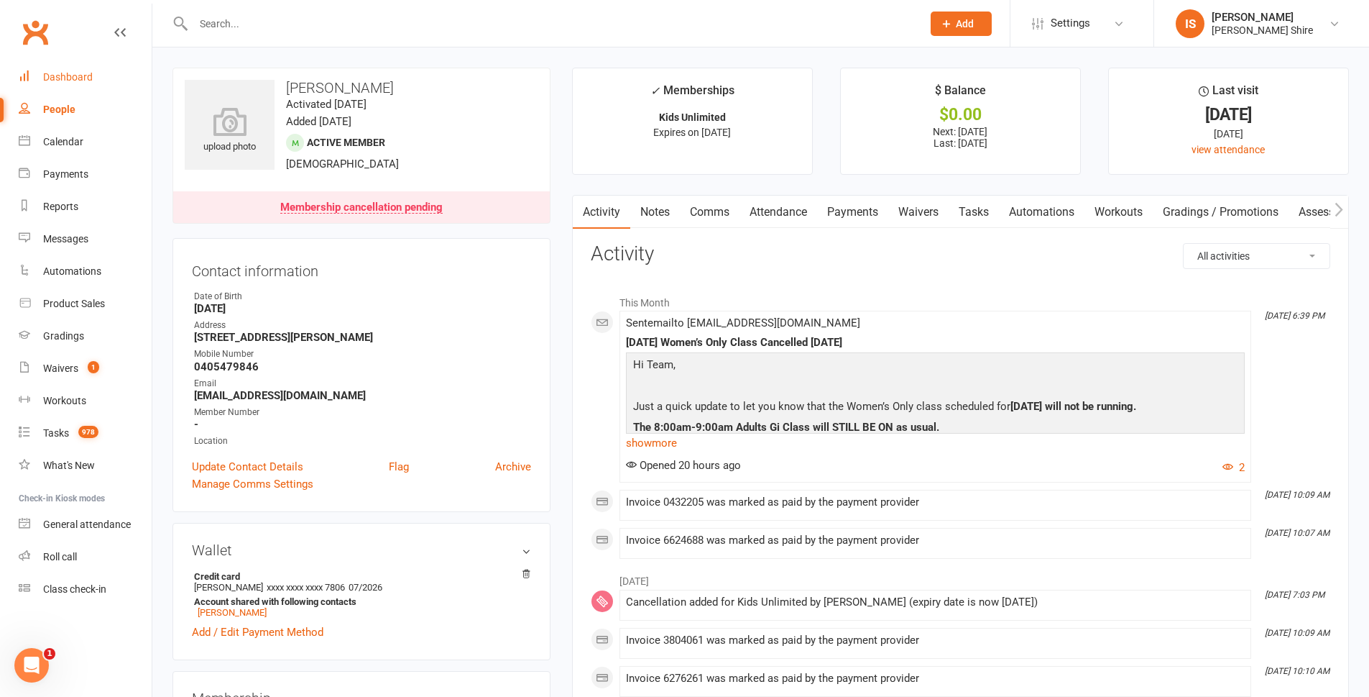
click at [83, 75] on div "Dashboard" at bounding box center [68, 77] width 50 height 12
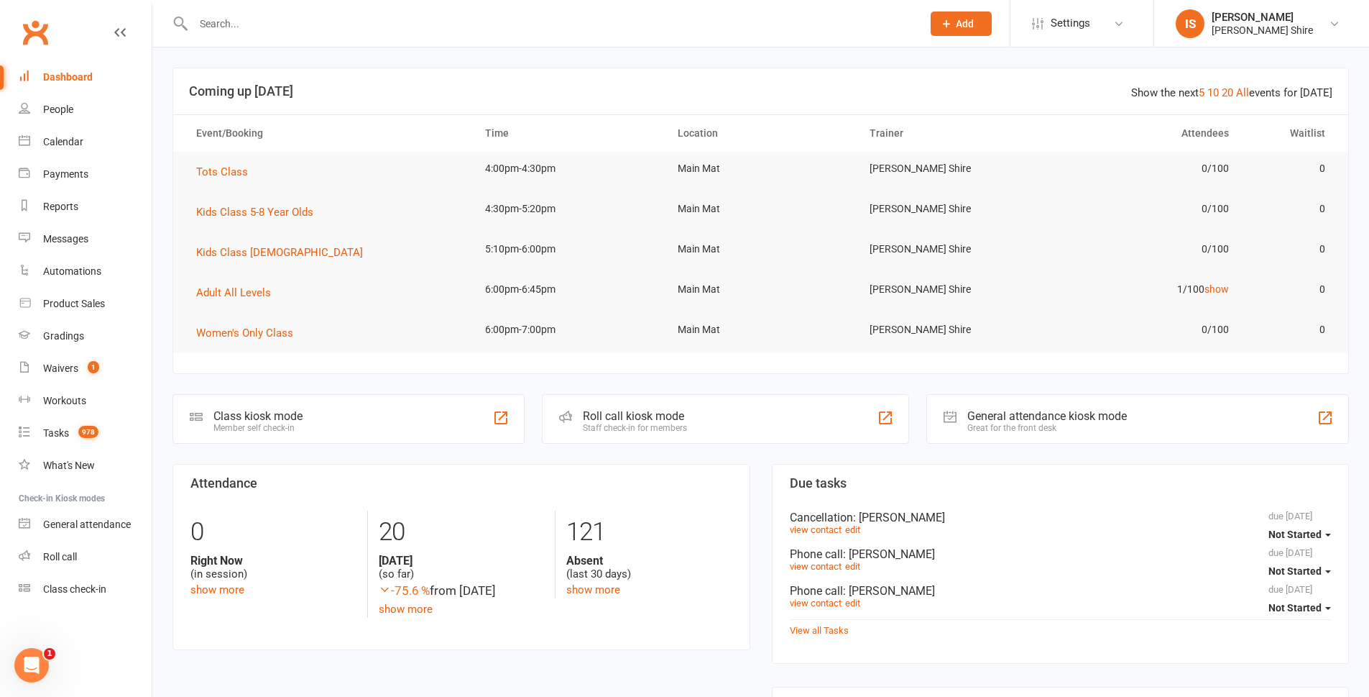
click at [216, 25] on input "text" at bounding box center [550, 24] width 723 height 20
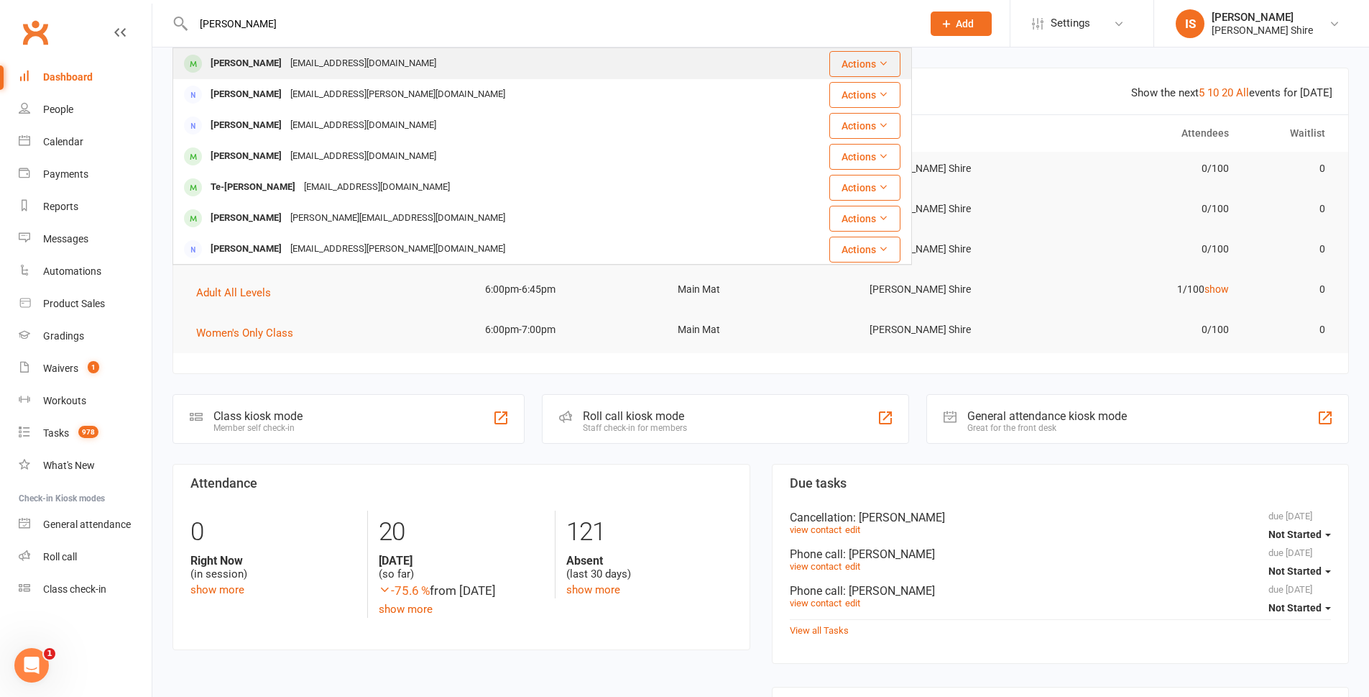
type input "[PERSON_NAME]"
click at [241, 68] on div "[PERSON_NAME]" at bounding box center [246, 63] width 80 height 21
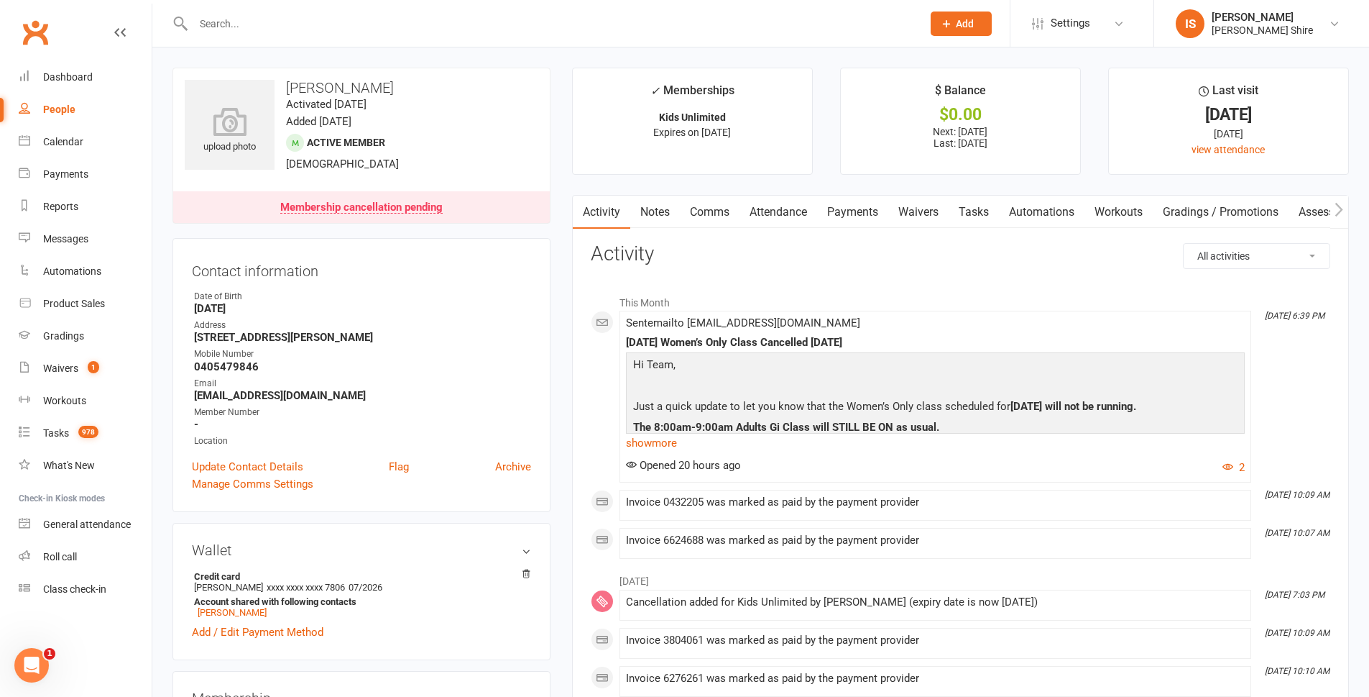
click at [837, 205] on link "Payments" at bounding box center [852, 212] width 71 height 33
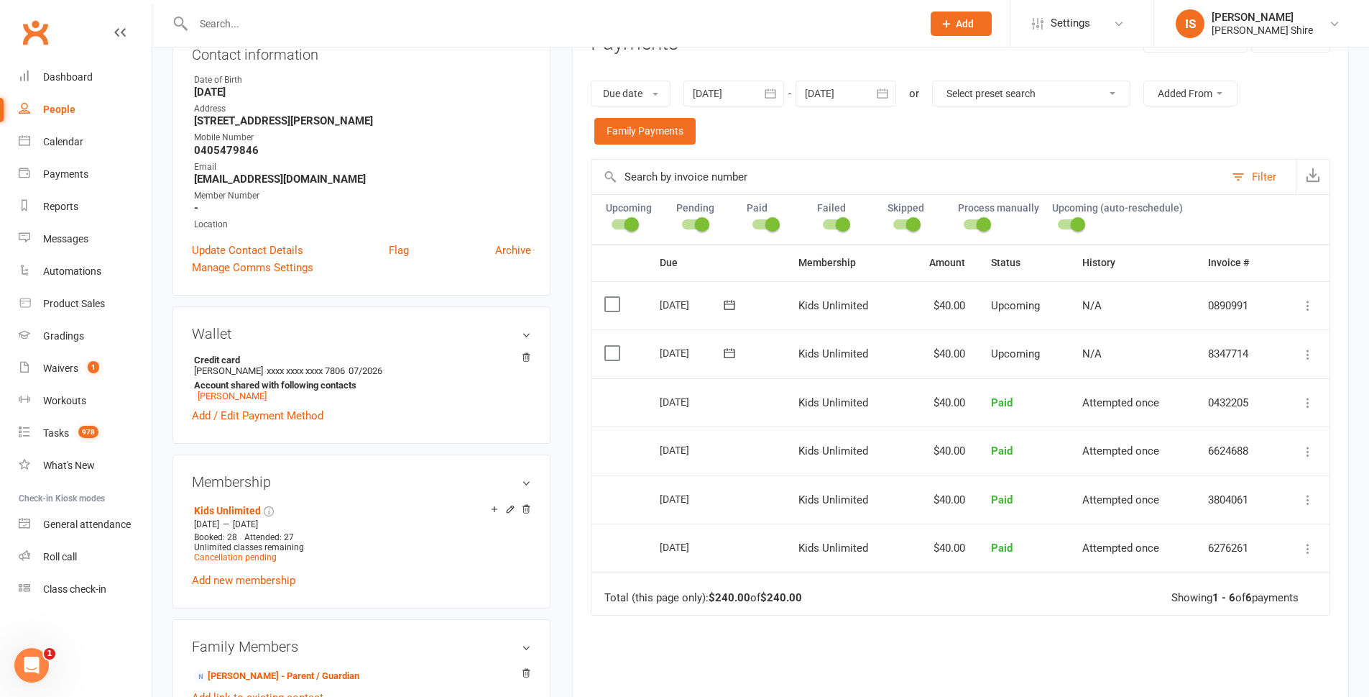
scroll to position [216, 0]
click at [841, 81] on div at bounding box center [846, 94] width 101 height 26
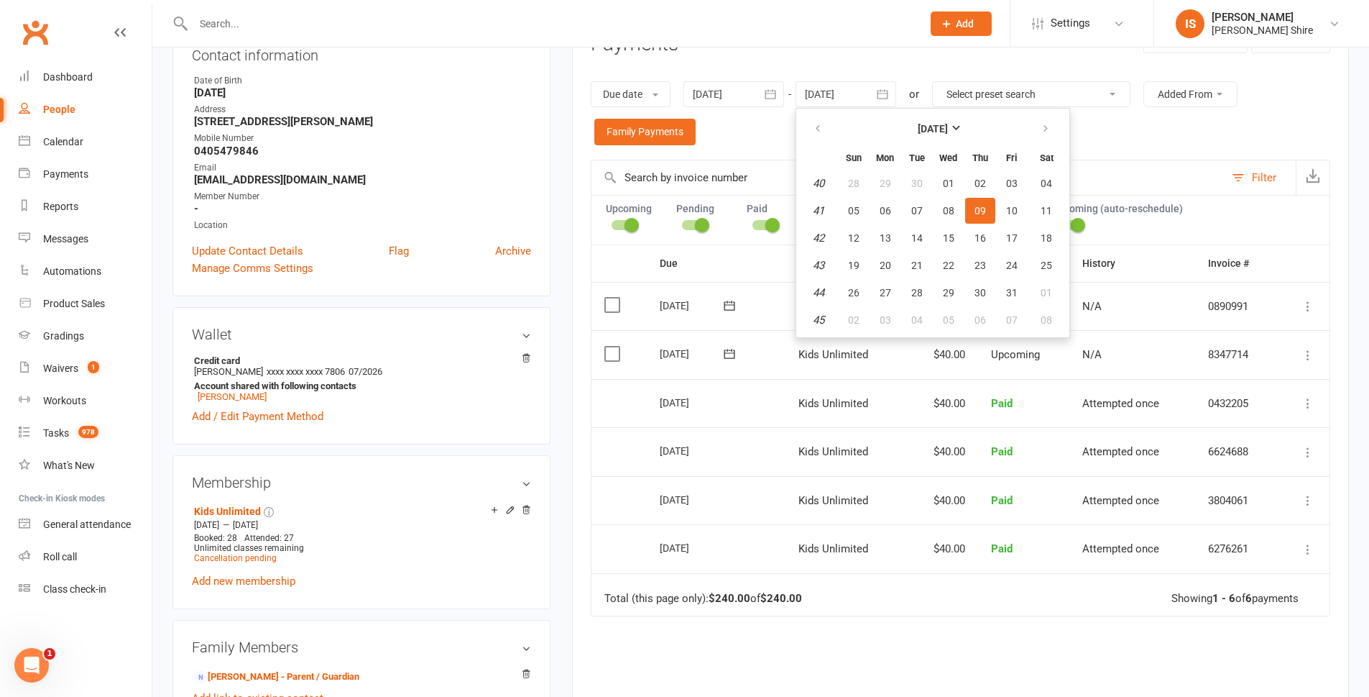
click at [927, 649] on div "Due Contact Membership Amount Status History Invoice # Select this [DATE] [PERS…" at bounding box center [961, 523] width 740 height 558
